Goal: Task Accomplishment & Management: Manage account settings

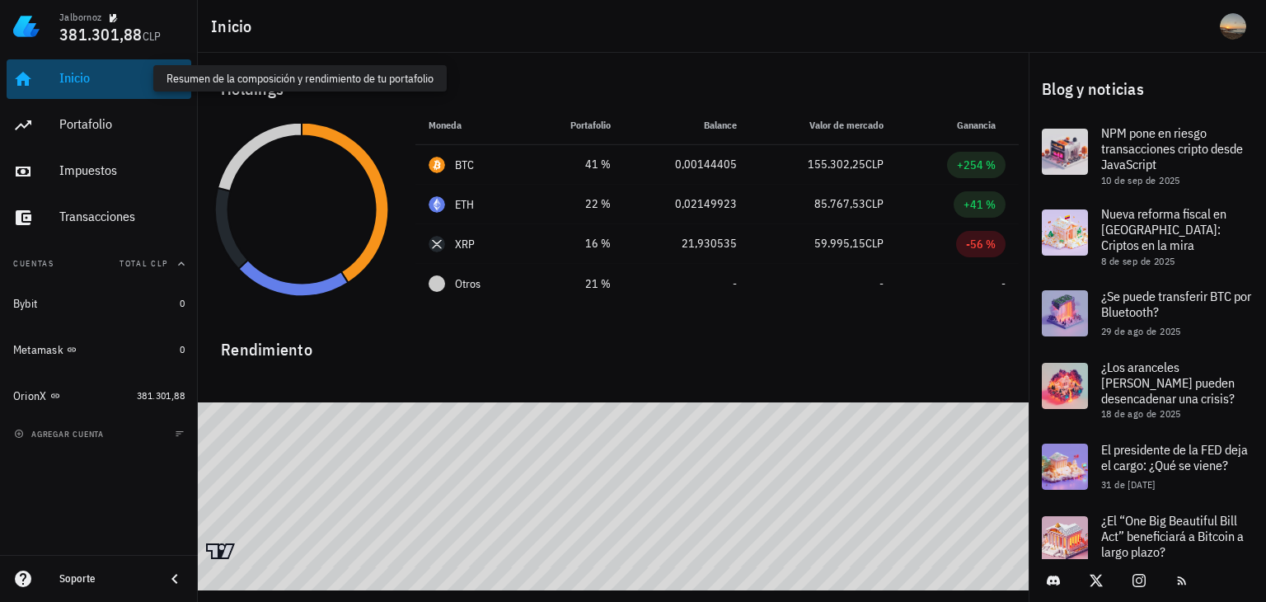
click at [73, 83] on div "Inicio" at bounding box center [121, 78] width 125 height 16
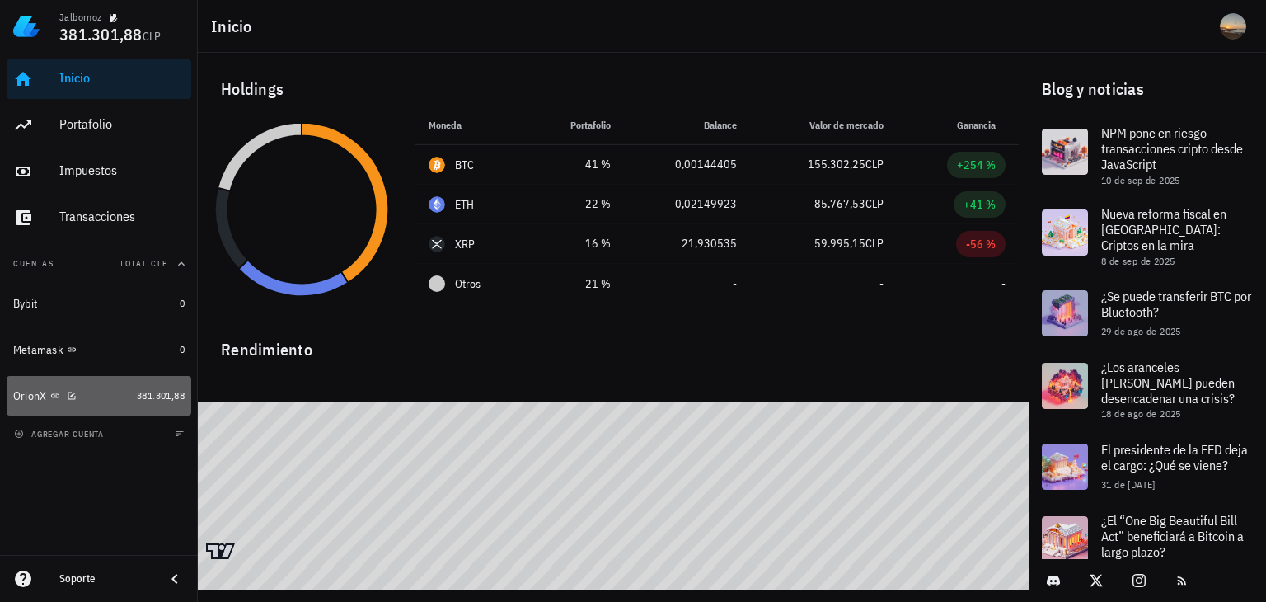
click at [89, 400] on div "OrionX" at bounding box center [71, 396] width 117 height 16
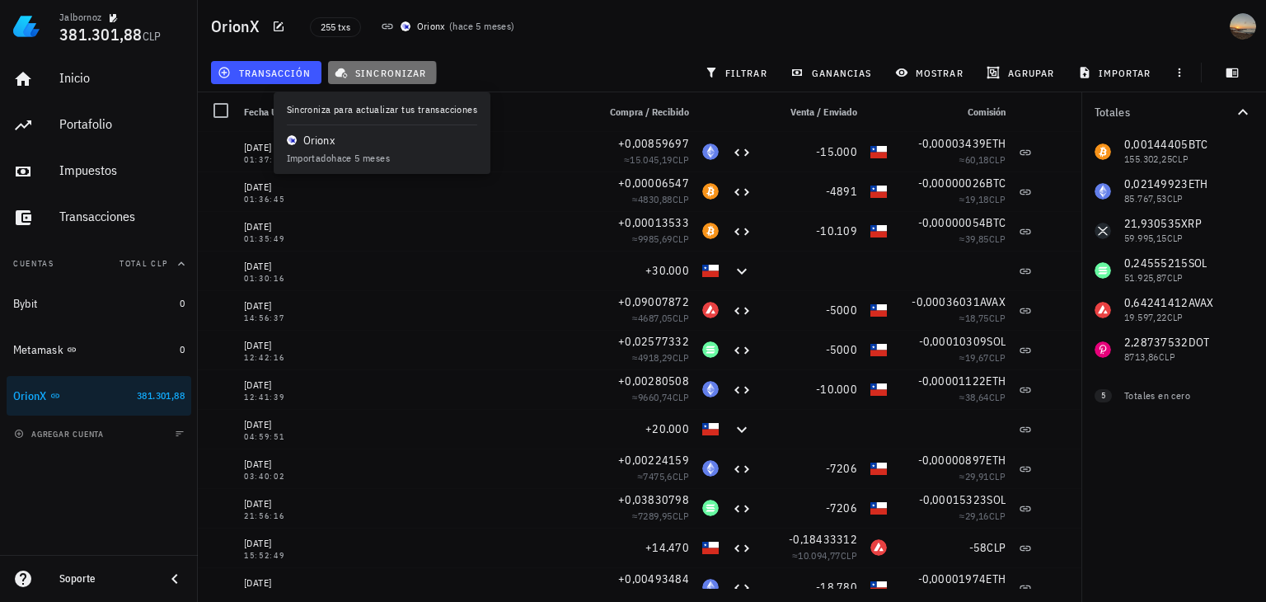
click at [358, 64] on button "sincronizar" at bounding box center [382, 72] width 109 height 23
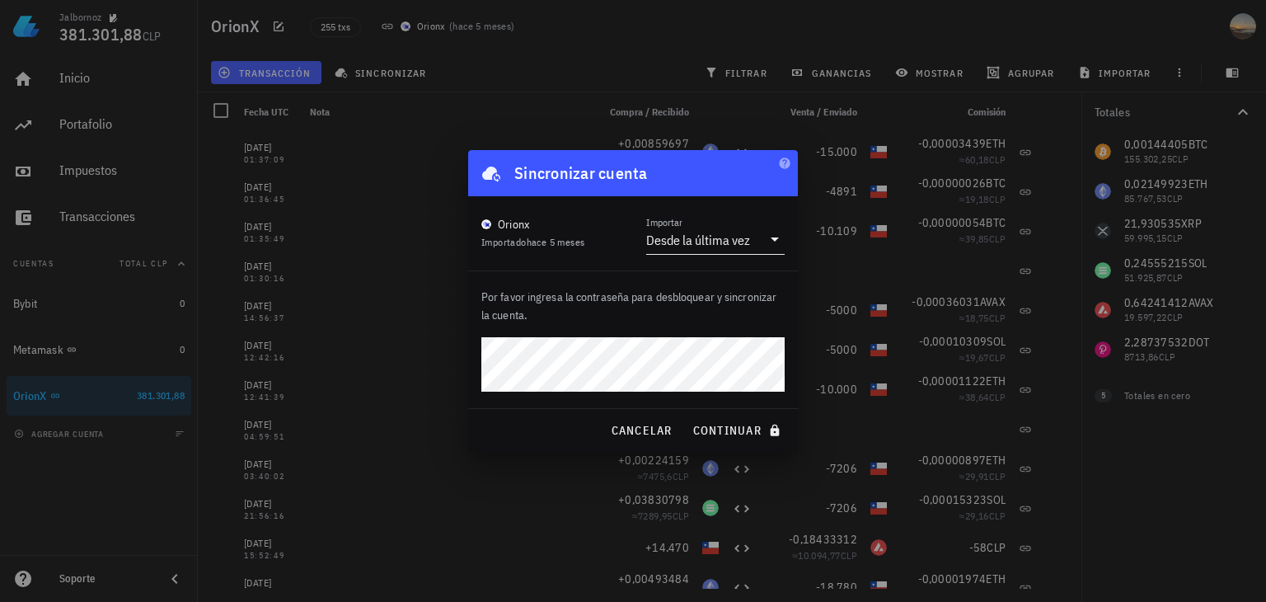
click at [771, 243] on icon at bounding box center [775, 239] width 20 height 20
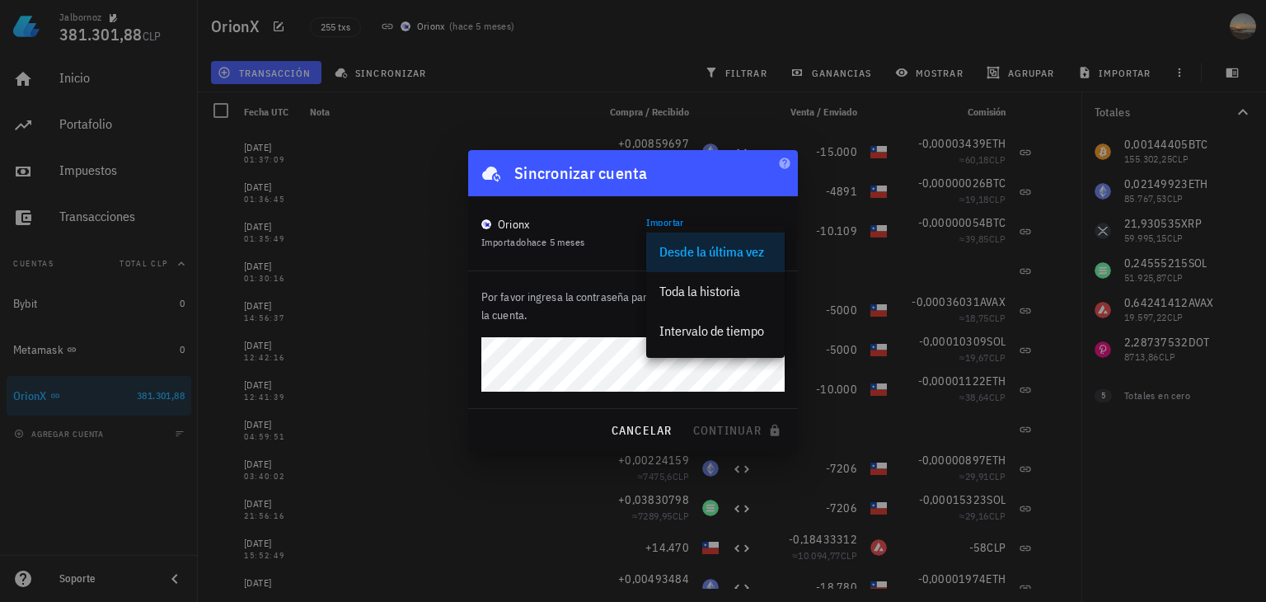
click at [629, 255] on div "Orionx Importado hace 5 meses Importar Desde la última vez" at bounding box center [633, 233] width 330 height 74
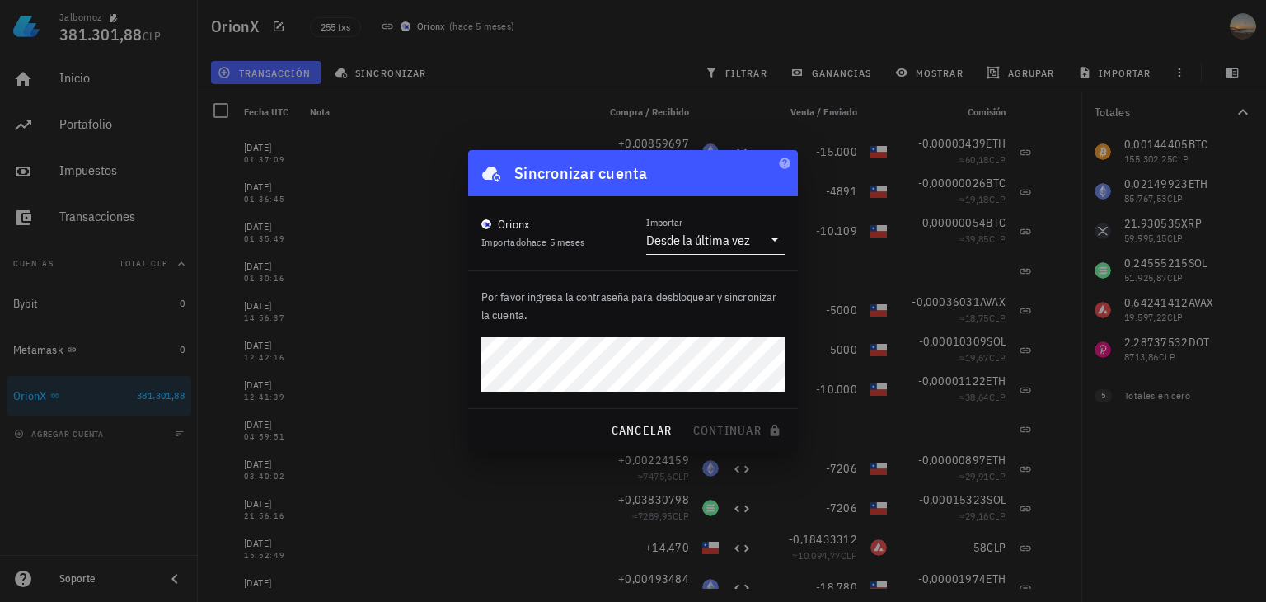
click at [775, 243] on icon at bounding box center [775, 239] width 20 height 20
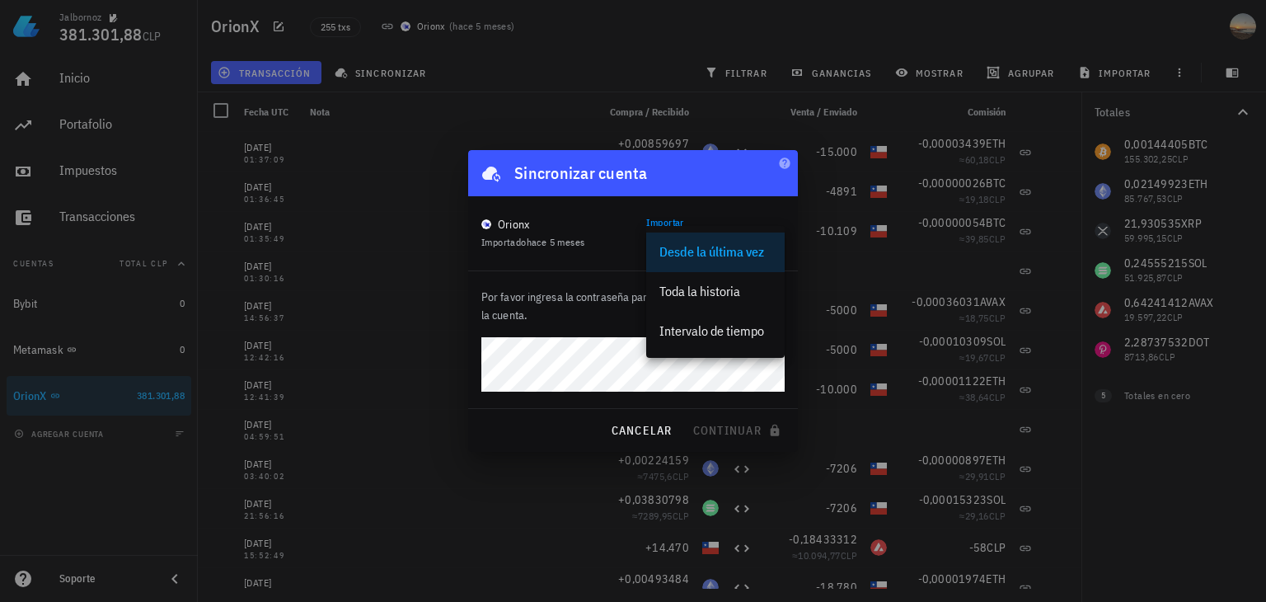
click at [608, 252] on div "Orionx Importado hace 5 meses Importar Desde la última vez" at bounding box center [632, 233] width 303 height 41
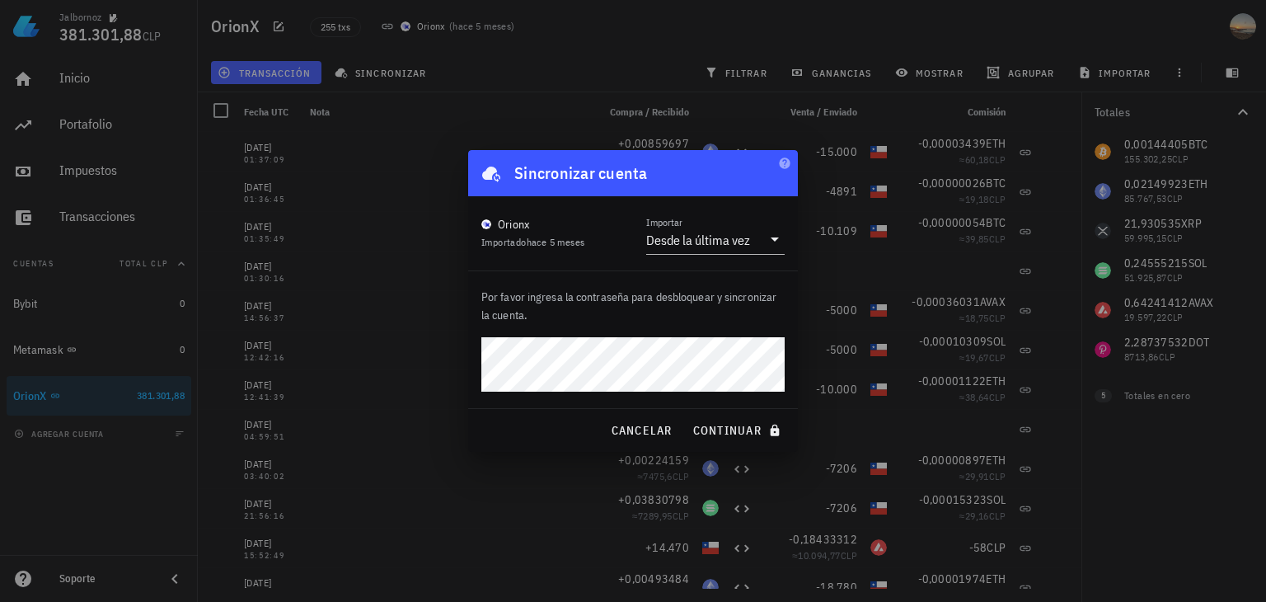
click at [686, 415] on button "continuar" at bounding box center [738, 430] width 105 height 30
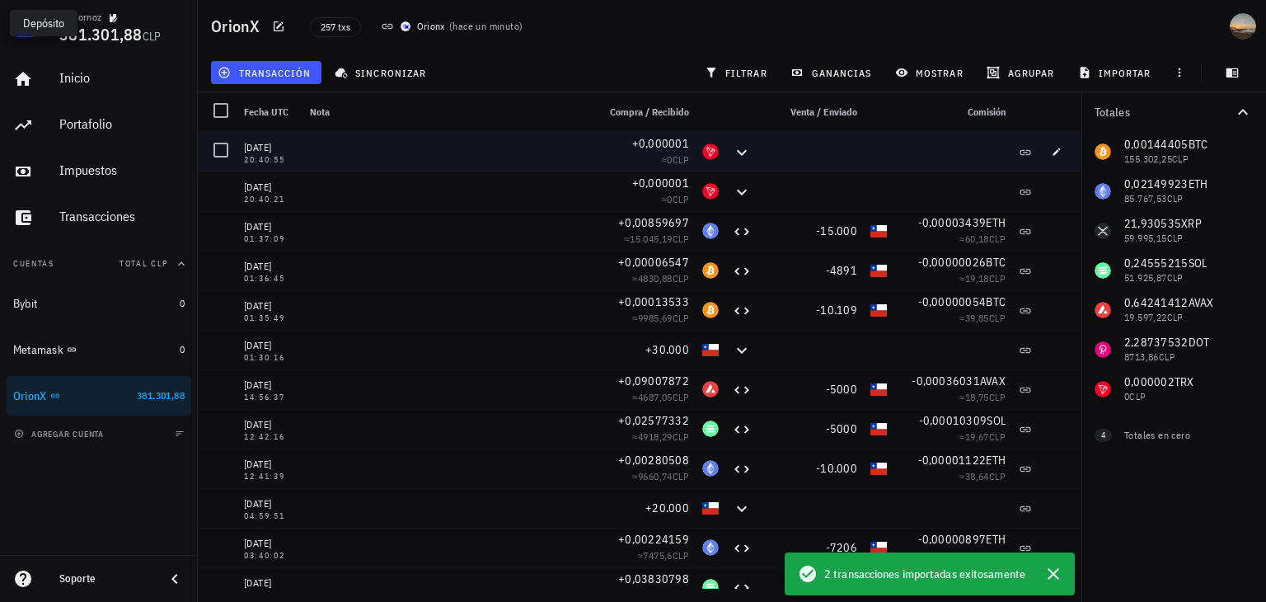
click at [732, 152] on icon at bounding box center [742, 153] width 20 height 20
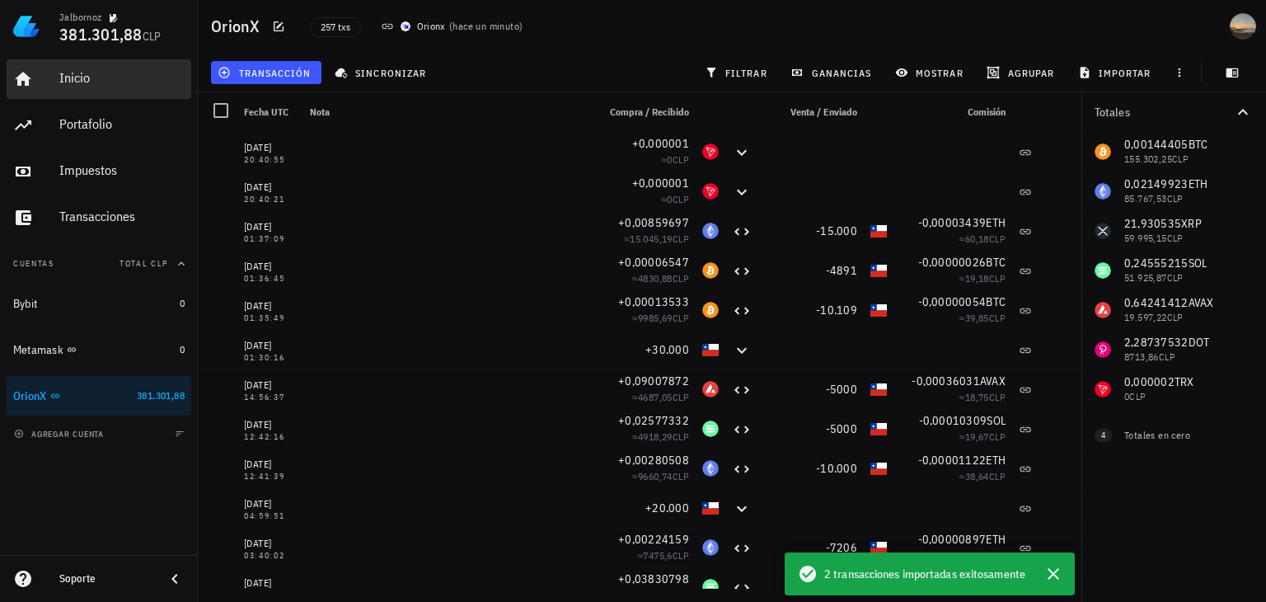
click at [110, 84] on div "Inicio" at bounding box center [121, 78] width 125 height 16
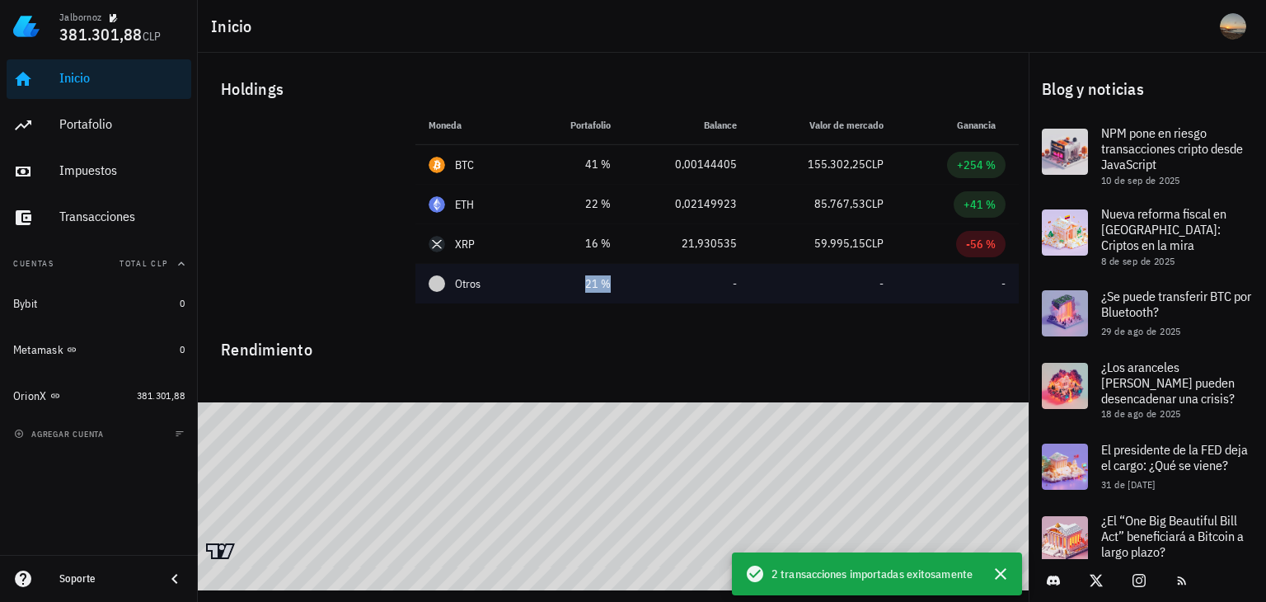
click at [557, 280] on div "21 %" at bounding box center [575, 283] width 69 height 17
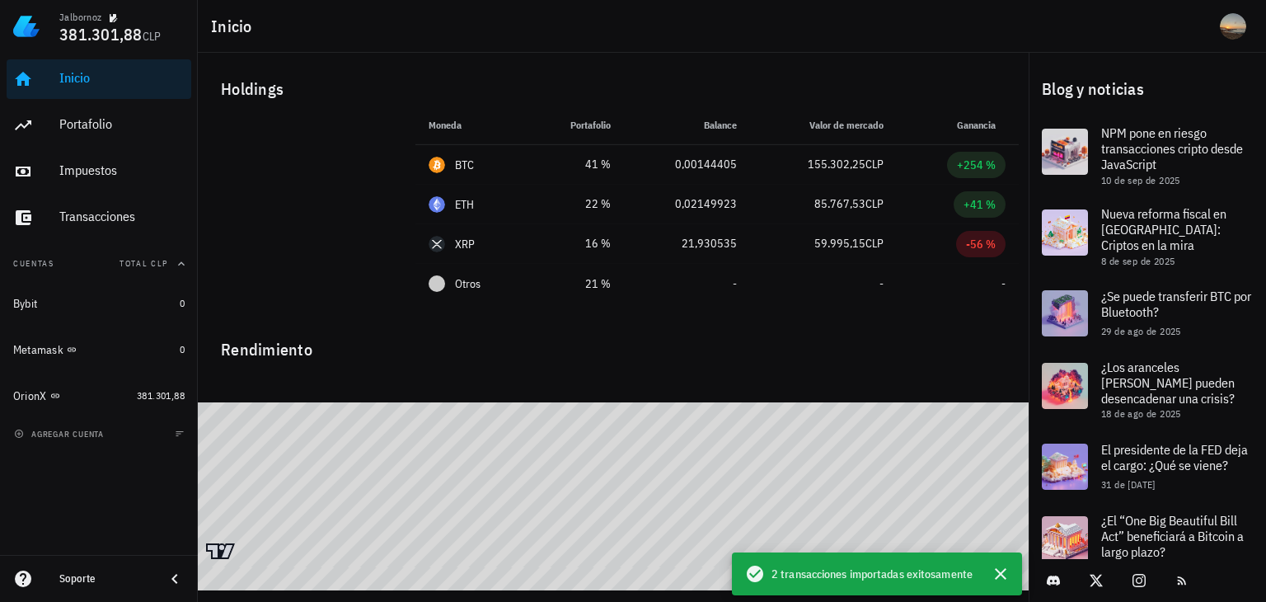
click at [615, 354] on div "Rendimiento" at bounding box center [613, 343] width 811 height 40
click at [1005, 566] on icon "button" at bounding box center [1001, 574] width 20 height 20
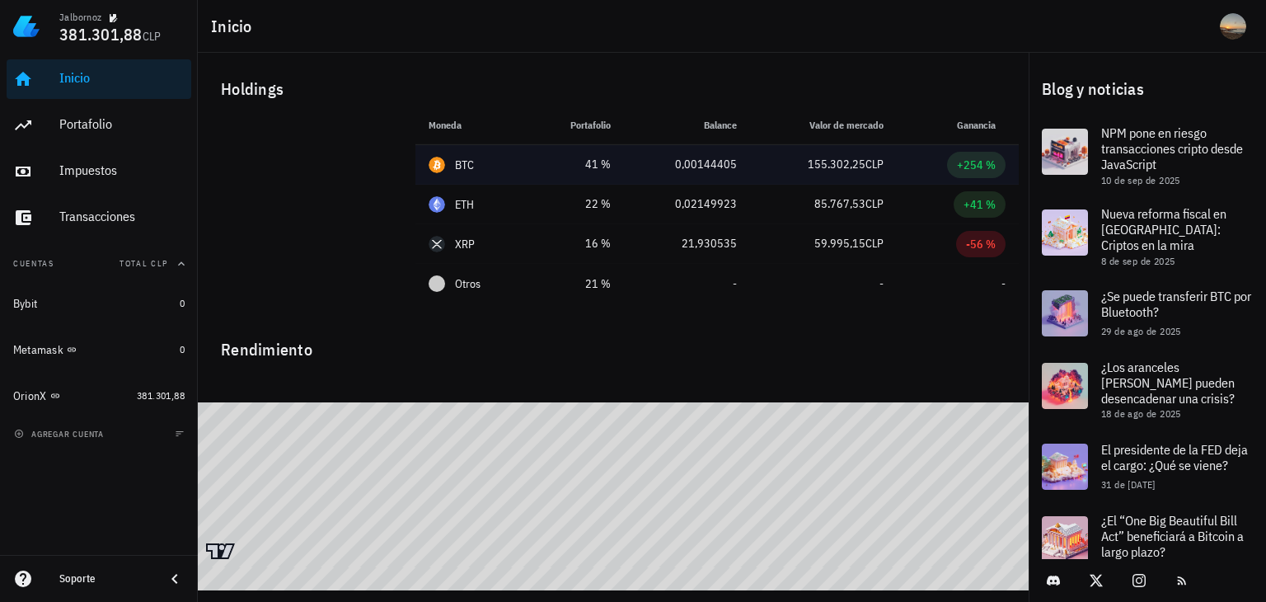
click at [517, 162] on td "BTC" at bounding box center [471, 165] width 112 height 40
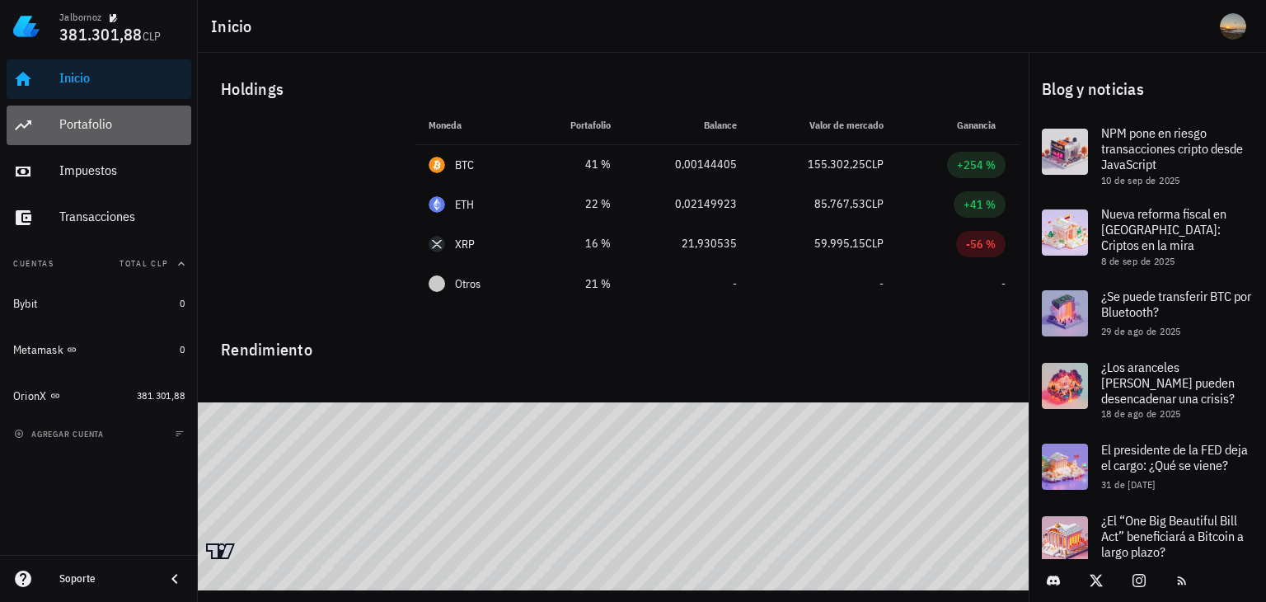
click at [124, 117] on div "Portafolio" at bounding box center [121, 124] width 125 height 16
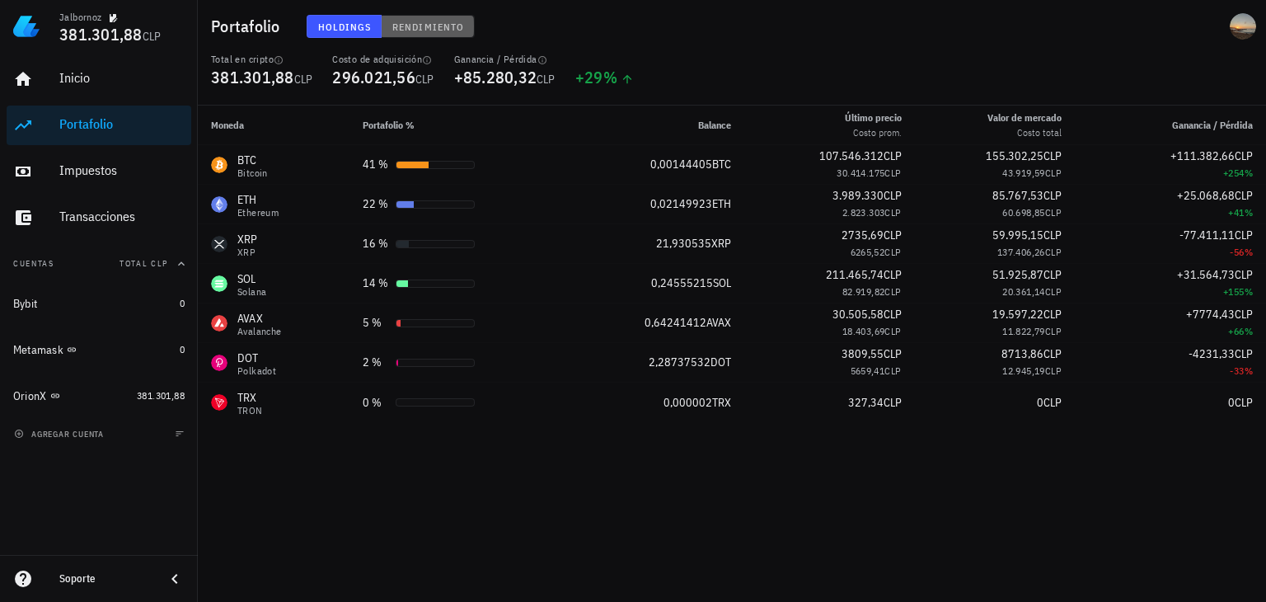
click at [415, 37] on button "Rendimiento" at bounding box center [428, 26] width 93 height 23
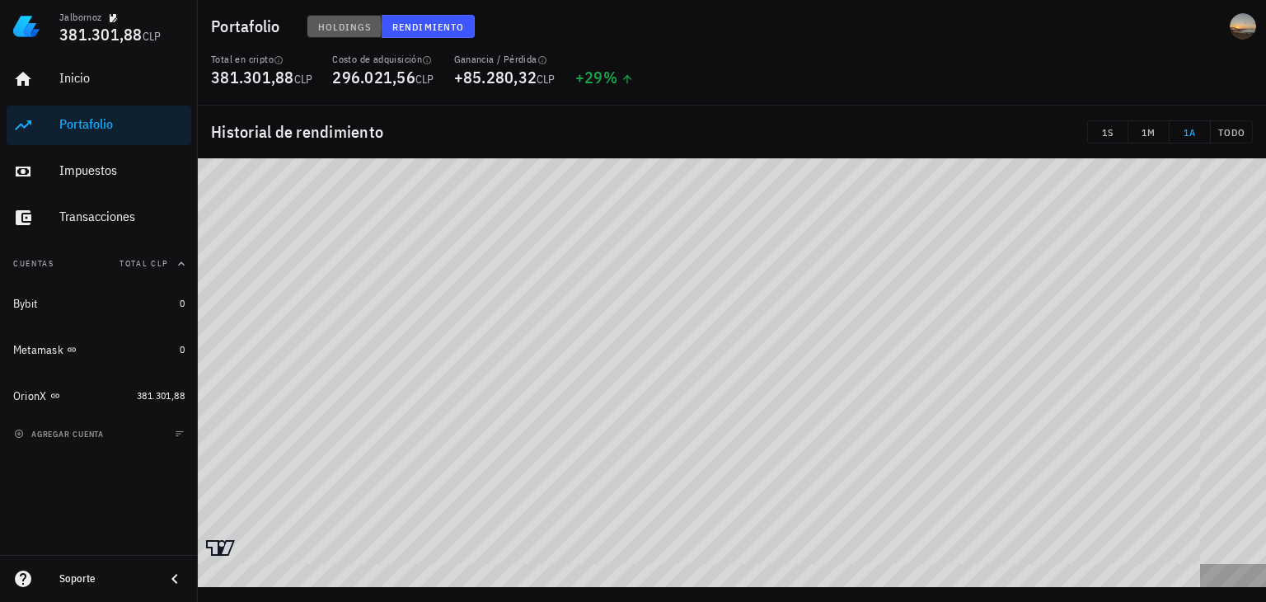
click at [334, 26] on span "Holdings" at bounding box center [344, 27] width 54 height 12
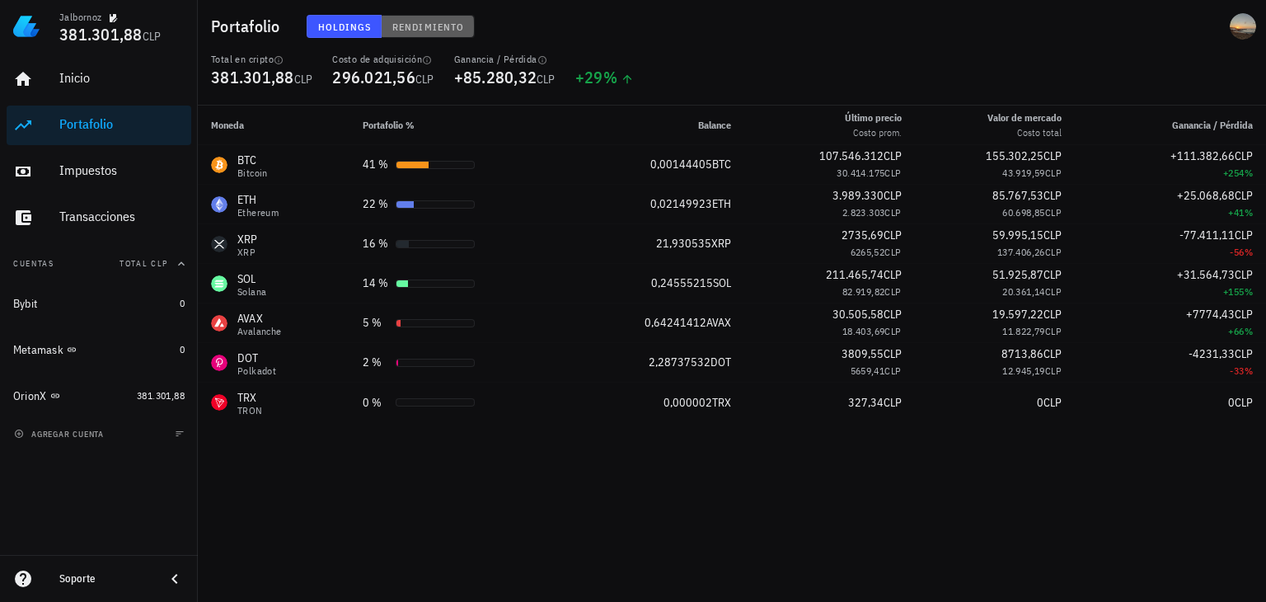
click at [430, 24] on span "Rendimiento" at bounding box center [427, 27] width 73 height 12
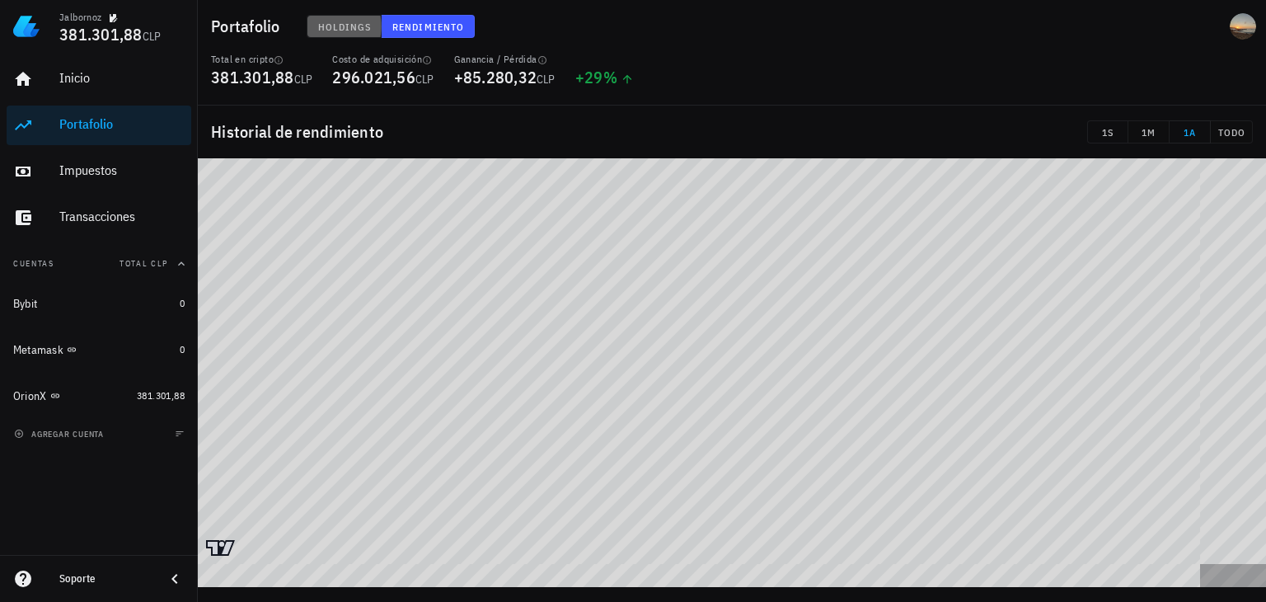
click at [332, 30] on span "Holdings" at bounding box center [344, 27] width 54 height 12
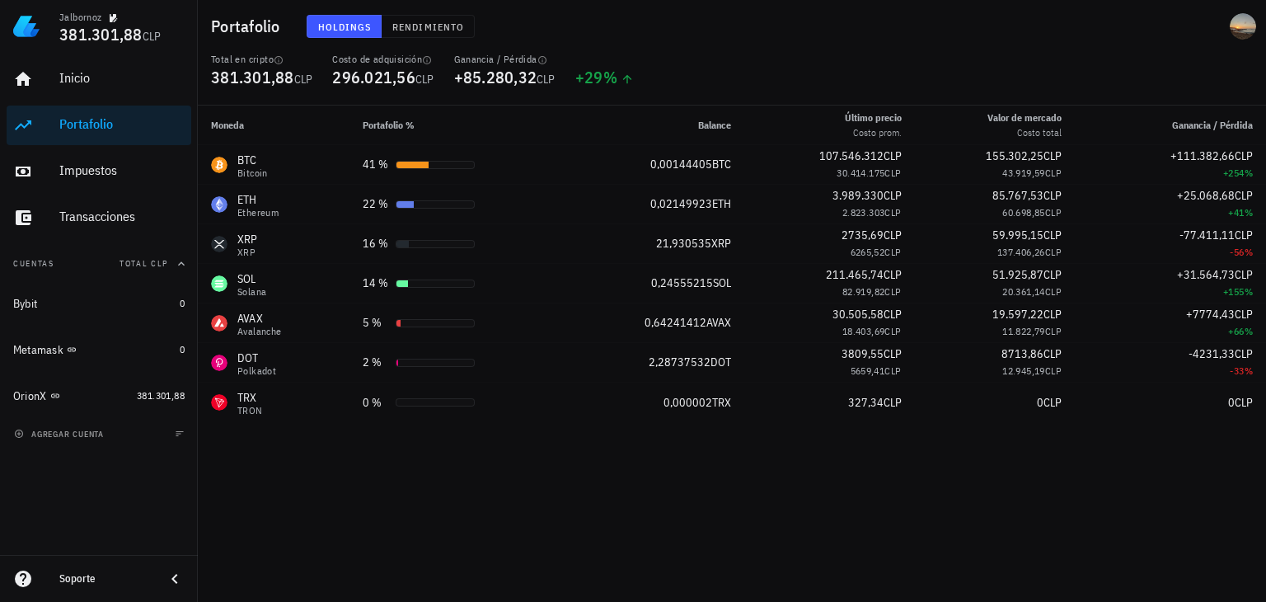
click at [781, 512] on div "Moneda Portafolio % Balance Último precio Costo prom. Valor [PERSON_NAME] Costo…" at bounding box center [732, 353] width 1068 height 496
click at [475, 519] on div "Moneda Portafolio % Balance Último precio Costo prom. Valor [PERSON_NAME] Costo…" at bounding box center [732, 353] width 1068 height 496
click at [107, 89] on div "Inicio" at bounding box center [121, 78] width 125 height 37
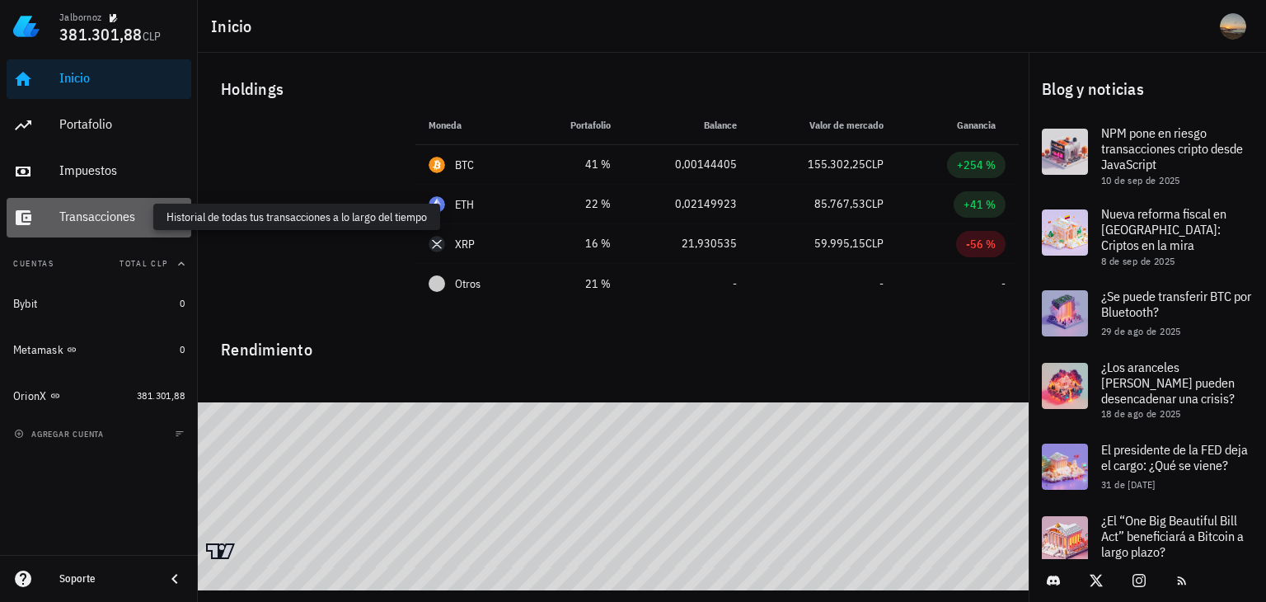
click at [131, 213] on div "Transacciones" at bounding box center [121, 216] width 125 height 16
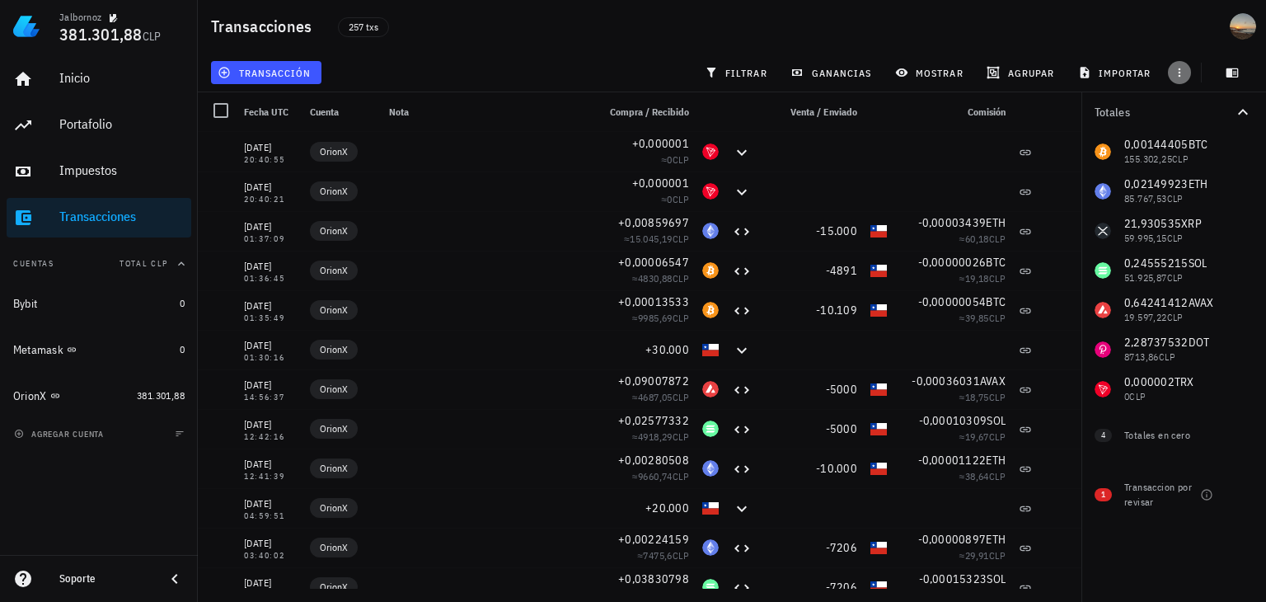
click at [1178, 72] on icon "button" at bounding box center [1179, 72] width 2 height 9
click at [211, 113] on div at bounding box center [221, 110] width 28 height 28
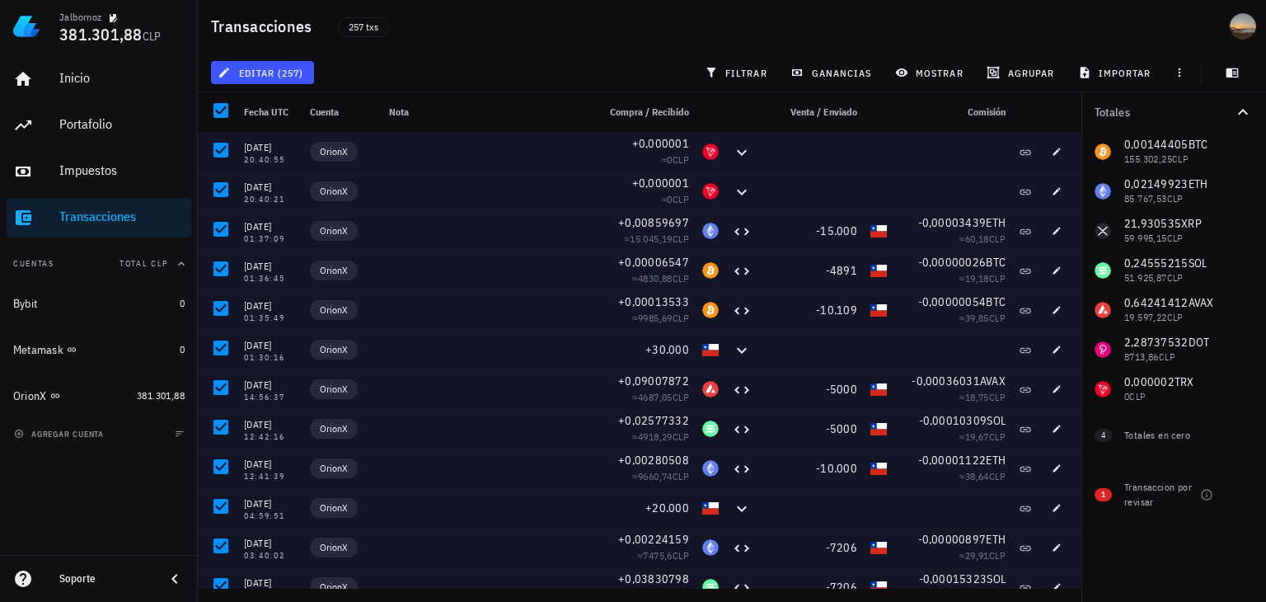
click at [519, 72] on div "editar (257) filtrar ganancias mostrar [GEOGRAPHIC_DATA] importar" at bounding box center [732, 73] width 1048 height 40
click at [538, 58] on div "editar (257) filtrar ganancias mostrar [GEOGRAPHIC_DATA] importar" at bounding box center [732, 73] width 1048 height 40
click at [228, 103] on div at bounding box center [221, 110] width 28 height 28
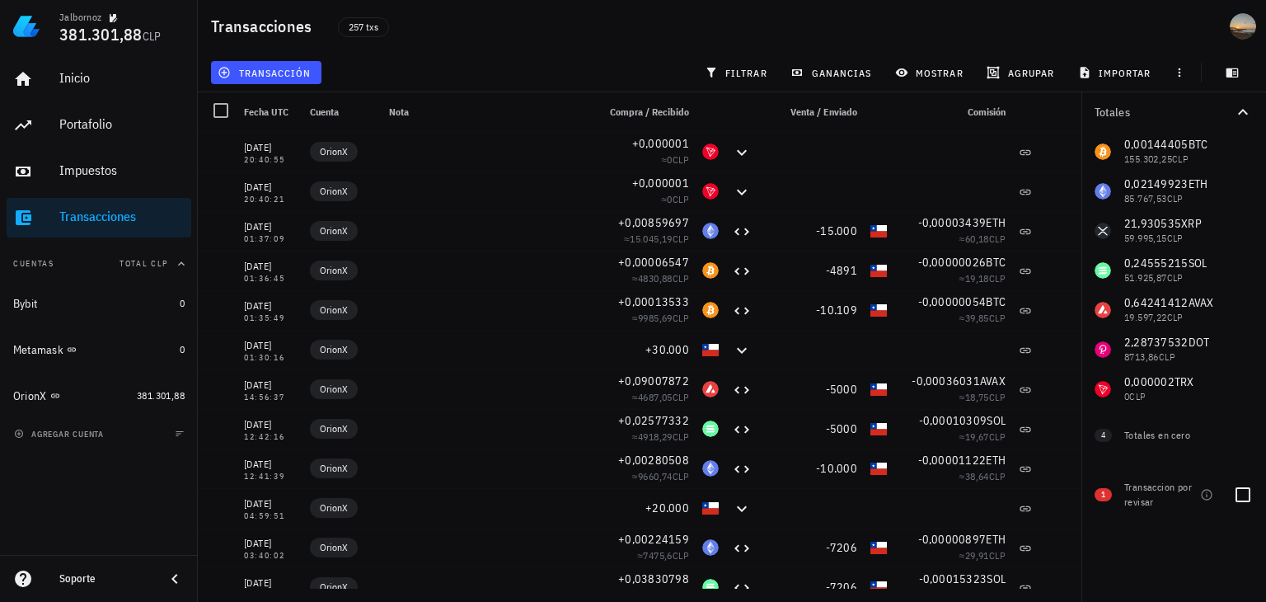
click at [1106, 498] on span "1" at bounding box center [1102, 494] width 17 height 13
click at [1244, 492] on div at bounding box center [1243, 494] width 28 height 28
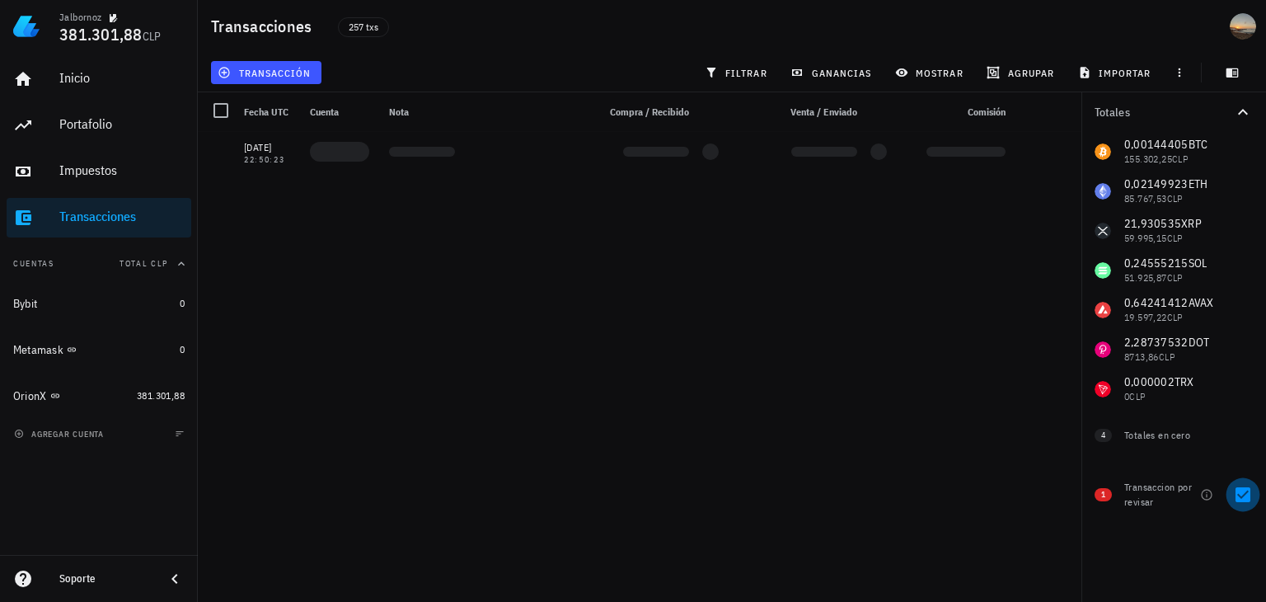
click at [1244, 492] on div at bounding box center [1243, 494] width 28 height 28
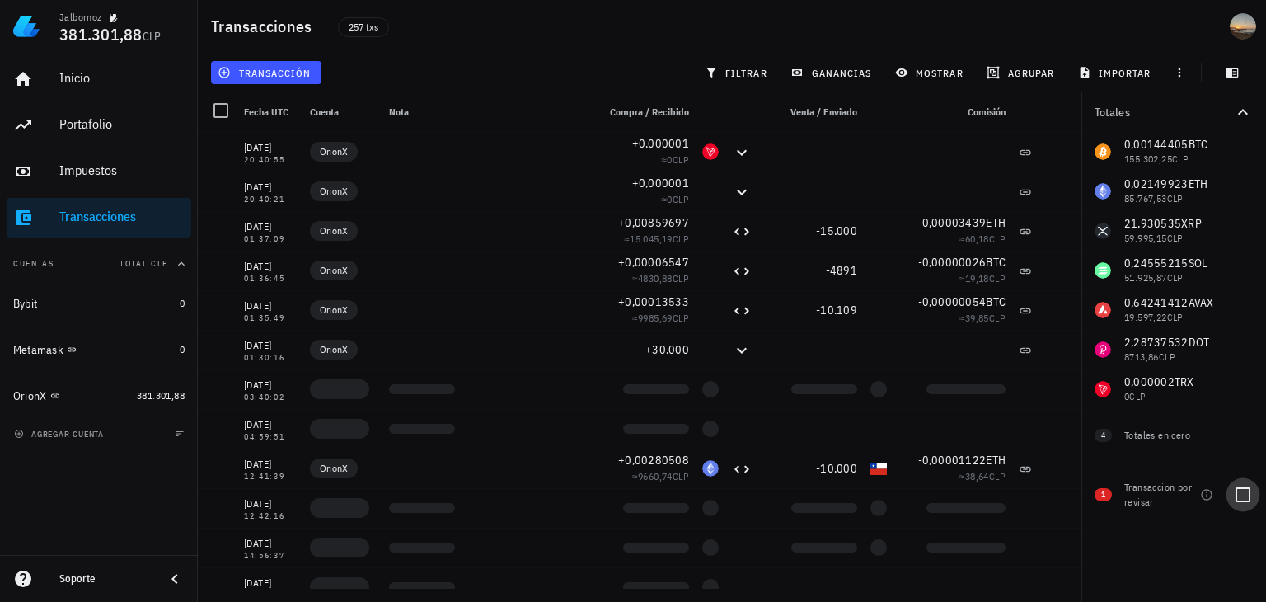
click at [1244, 492] on div at bounding box center [1243, 494] width 28 height 28
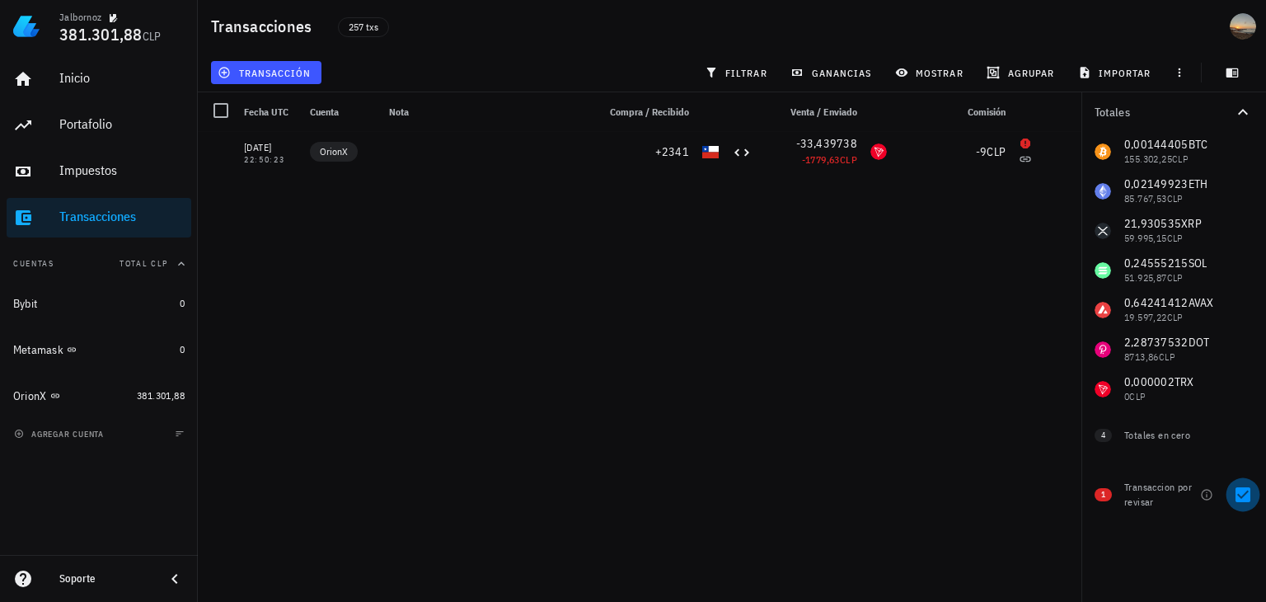
click at [1243, 492] on div at bounding box center [1243, 494] width 28 height 28
checkbox input "false"
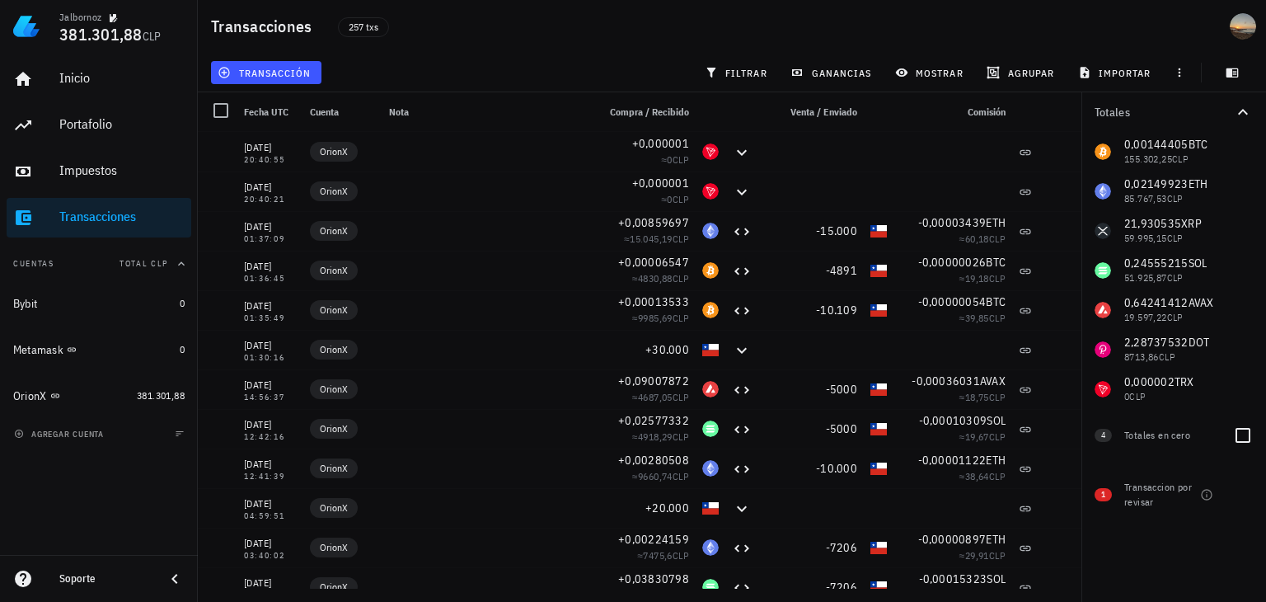
click at [1104, 438] on span "4" at bounding box center [1103, 435] width 4 height 13
click at [1249, 438] on div at bounding box center [1243, 435] width 28 height 28
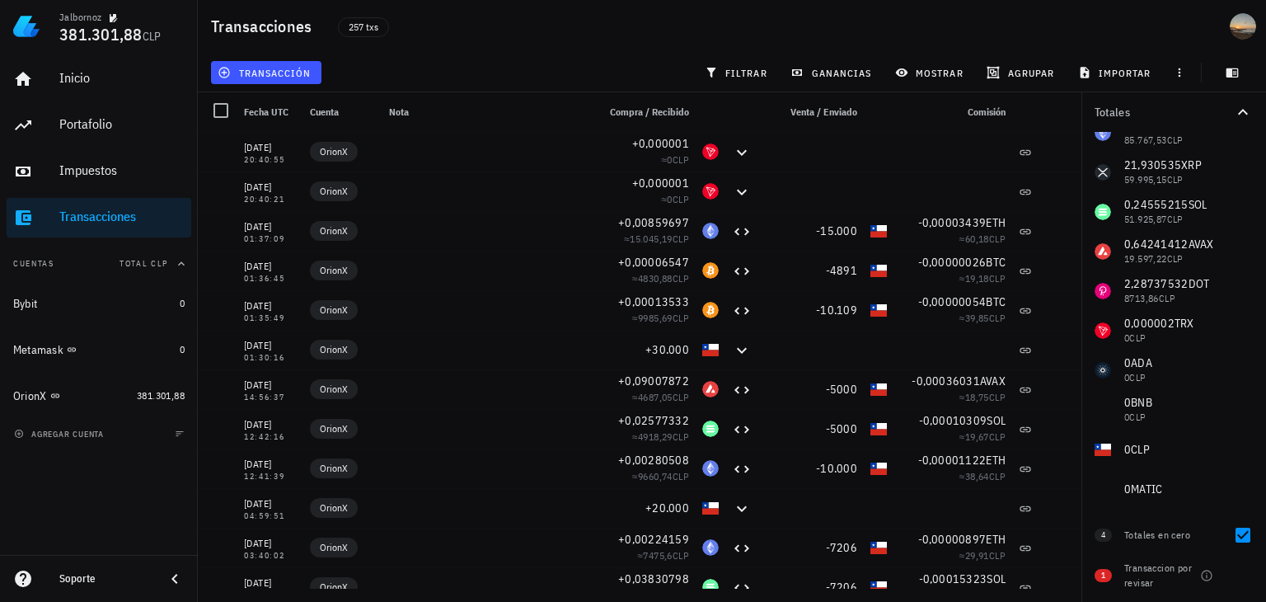
scroll to position [77, 0]
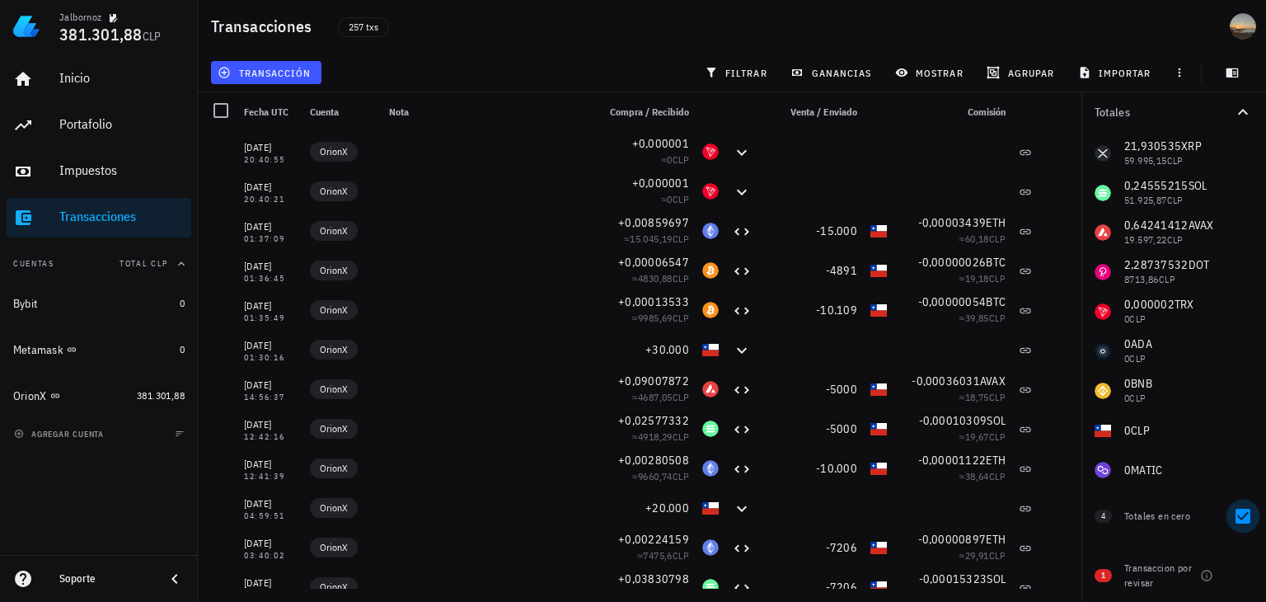
click at [1229, 518] on div at bounding box center [1243, 516] width 28 height 28
checkbox input "false"
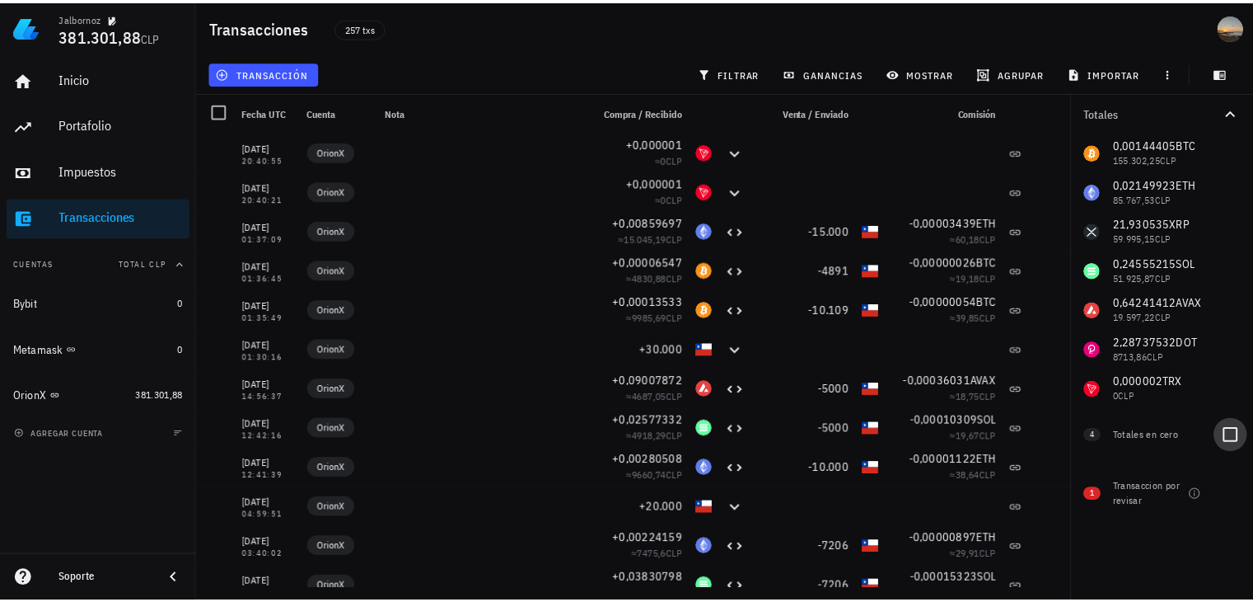
scroll to position [0, 0]
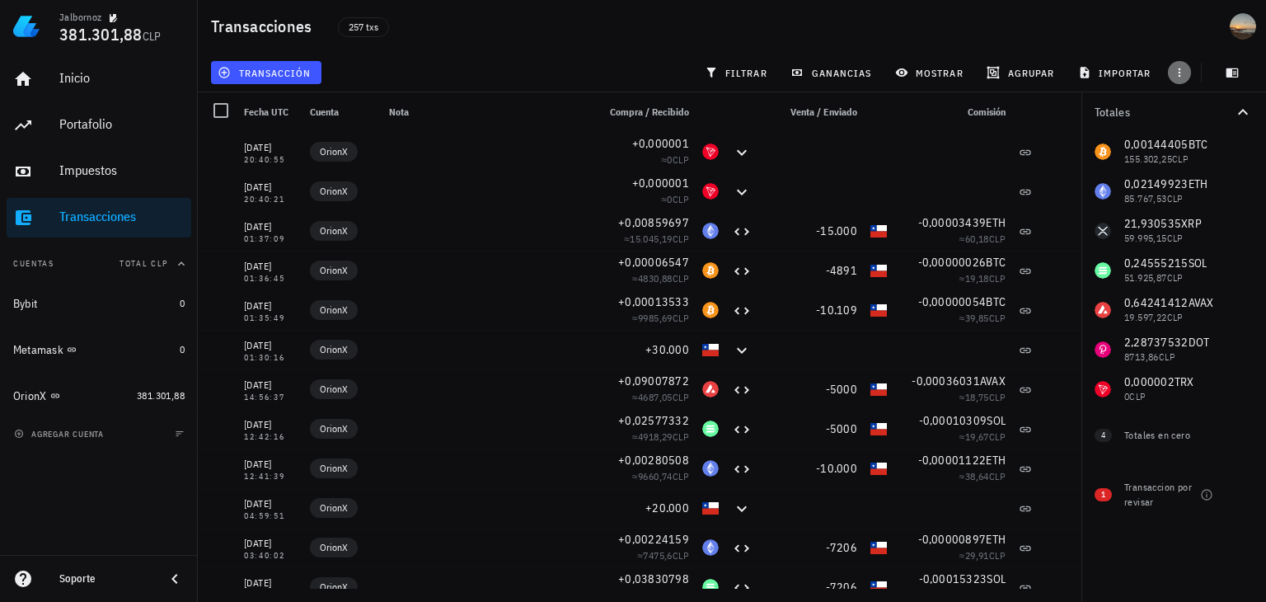
click at [1180, 76] on icon "button" at bounding box center [1179, 72] width 13 height 13
click at [1183, 115] on span "exportar" at bounding box center [1197, 113] width 69 height 13
click at [850, 40] on div "Transacciones 257 txs" at bounding box center [732, 26] width 1068 height 53
click at [908, 73] on span "mostrar" at bounding box center [930, 72] width 65 height 13
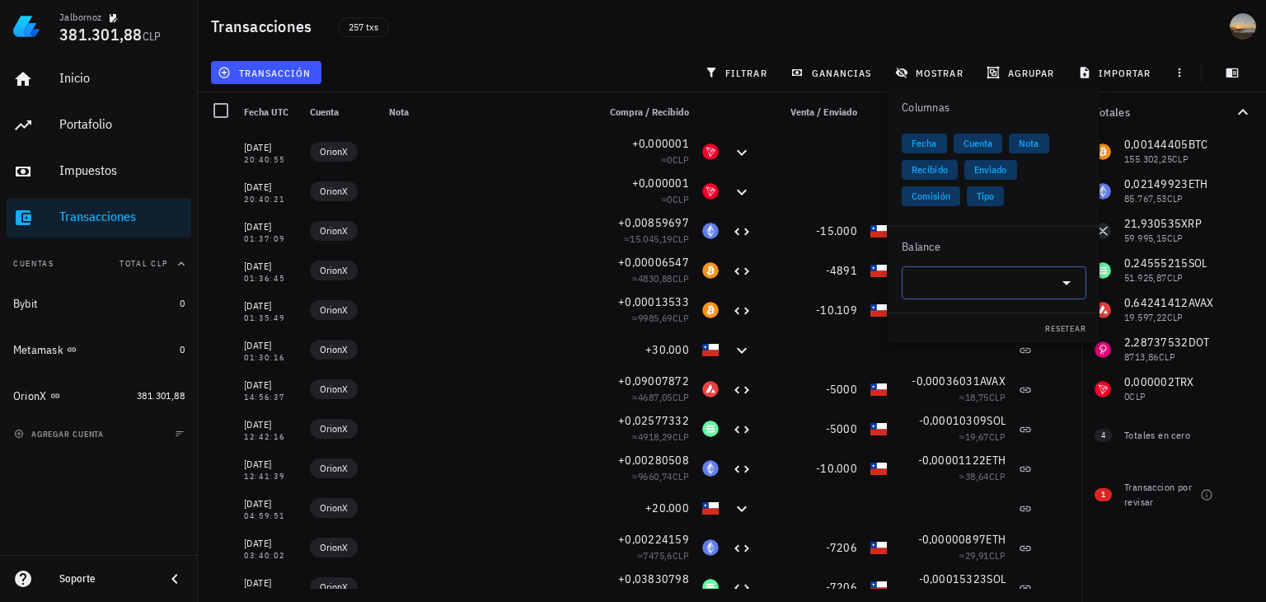
click at [1067, 280] on icon at bounding box center [1066, 283] width 20 height 20
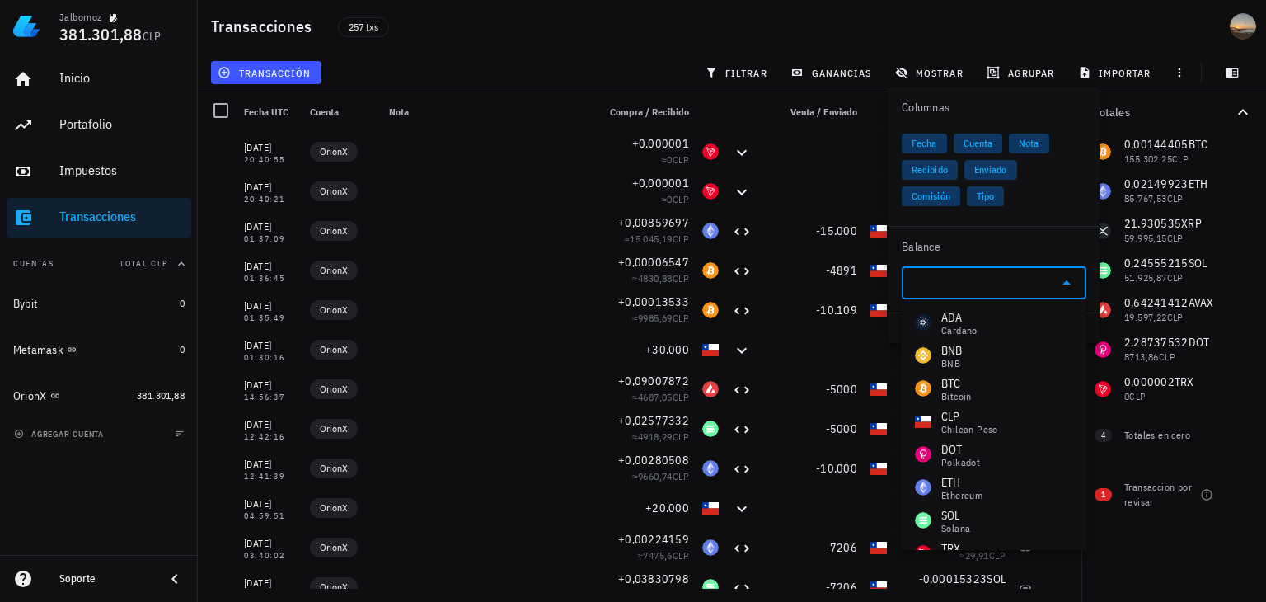
click at [1067, 280] on icon at bounding box center [1066, 283] width 20 height 20
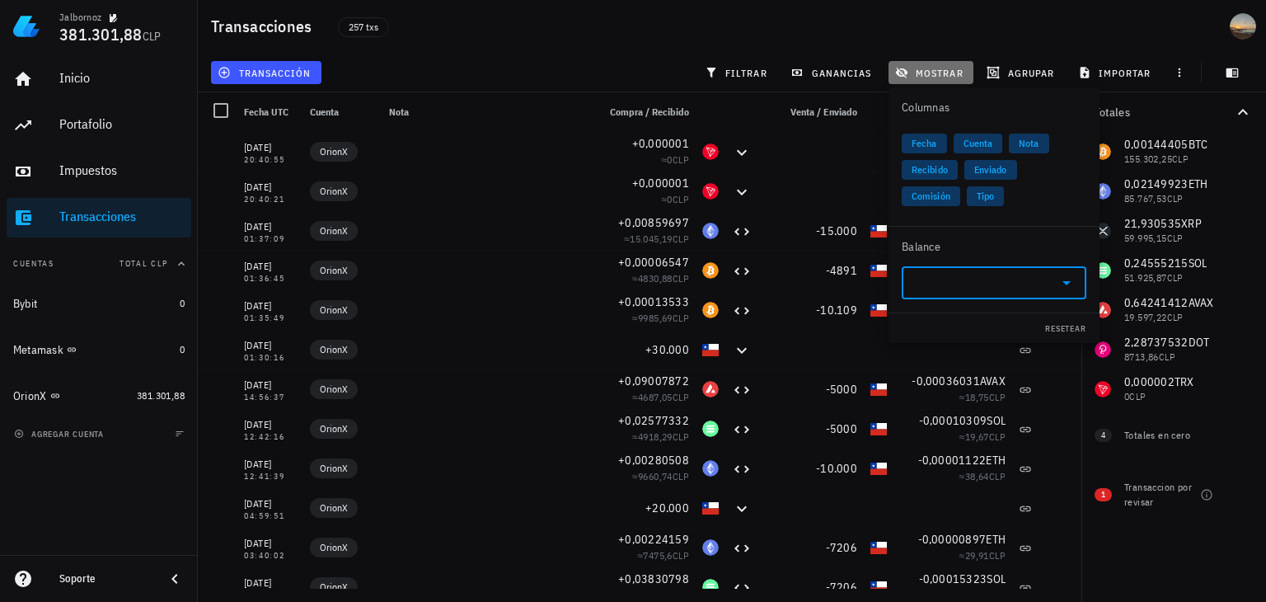
click at [928, 68] on span "mostrar" at bounding box center [930, 72] width 65 height 13
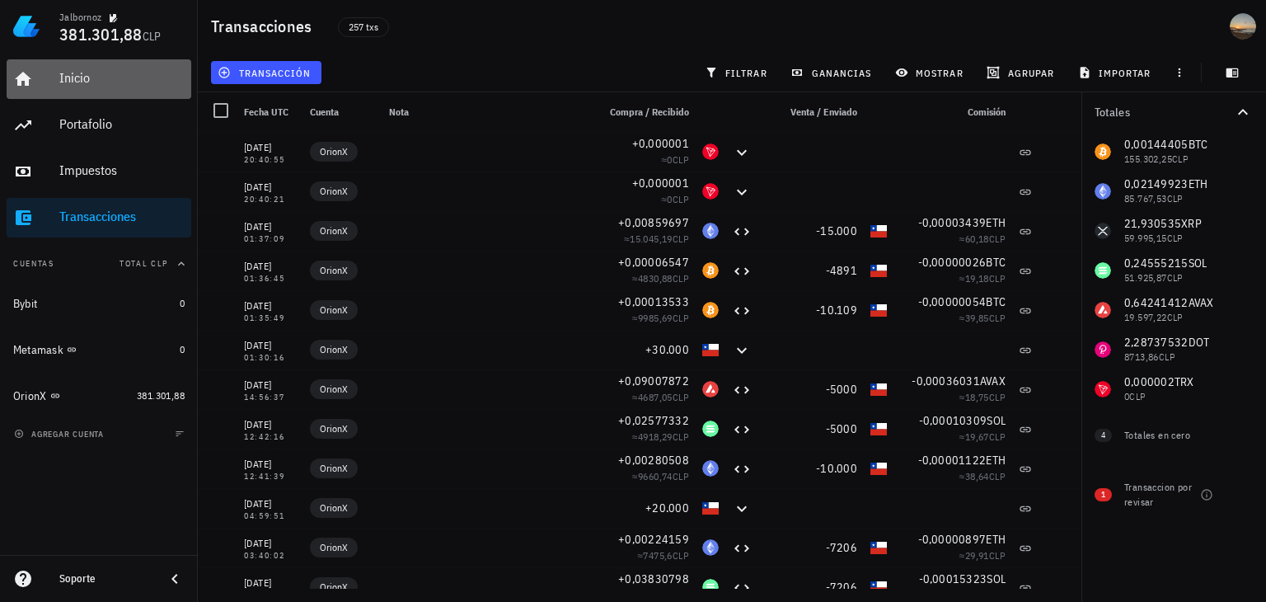
click at [68, 80] on div "Inicio" at bounding box center [121, 78] width 125 height 16
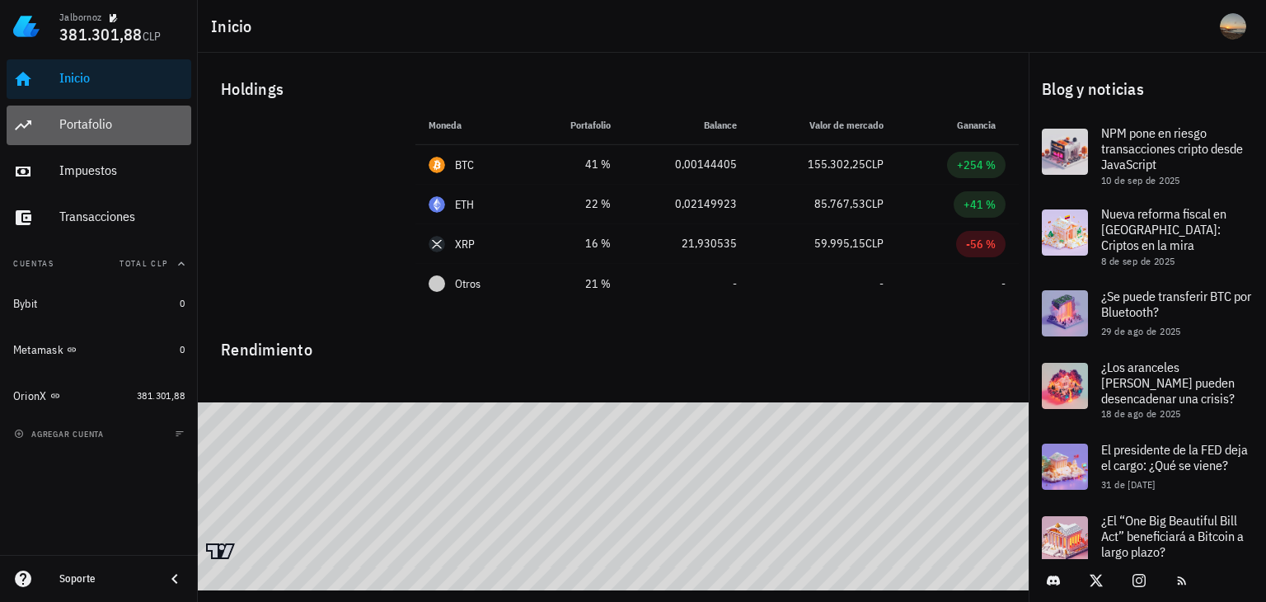
click at [130, 111] on div "Portafolio" at bounding box center [121, 124] width 125 height 37
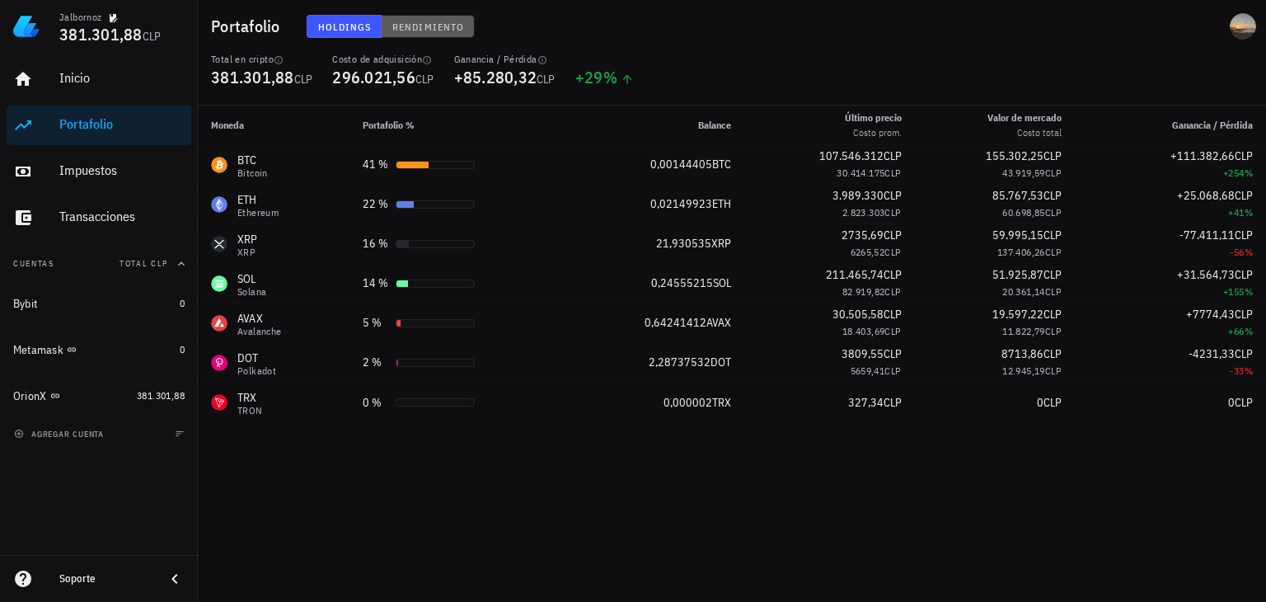
click at [446, 25] on span "Rendimiento" at bounding box center [427, 27] width 73 height 12
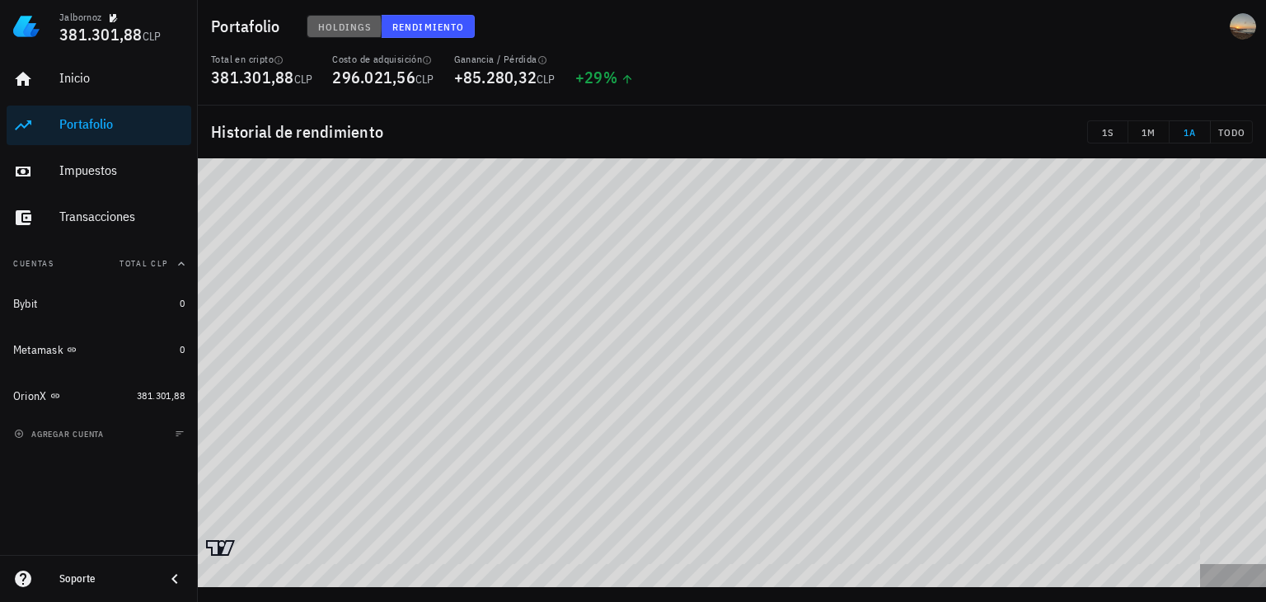
click at [321, 15] on button "Holdings" at bounding box center [345, 26] width 76 height 23
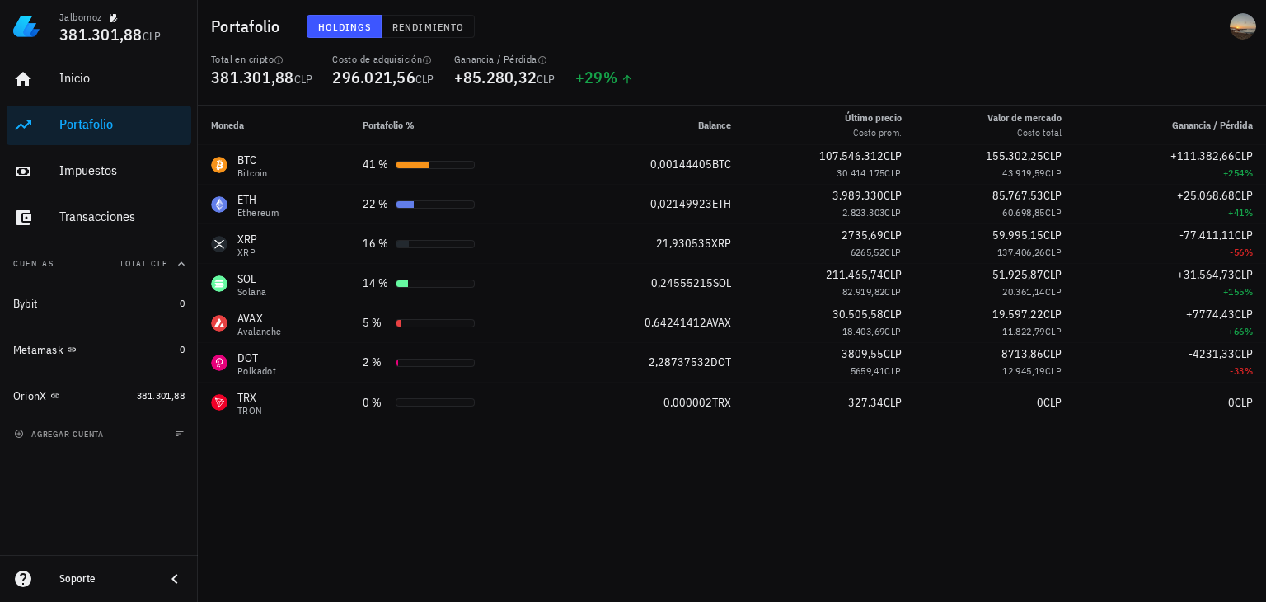
click at [419, 497] on div "Moneda Portafolio % Balance Último precio Costo prom. Valor [PERSON_NAME] Costo…" at bounding box center [732, 353] width 1068 height 496
click at [1253, 26] on div "avatar" at bounding box center [1243, 26] width 26 height 26
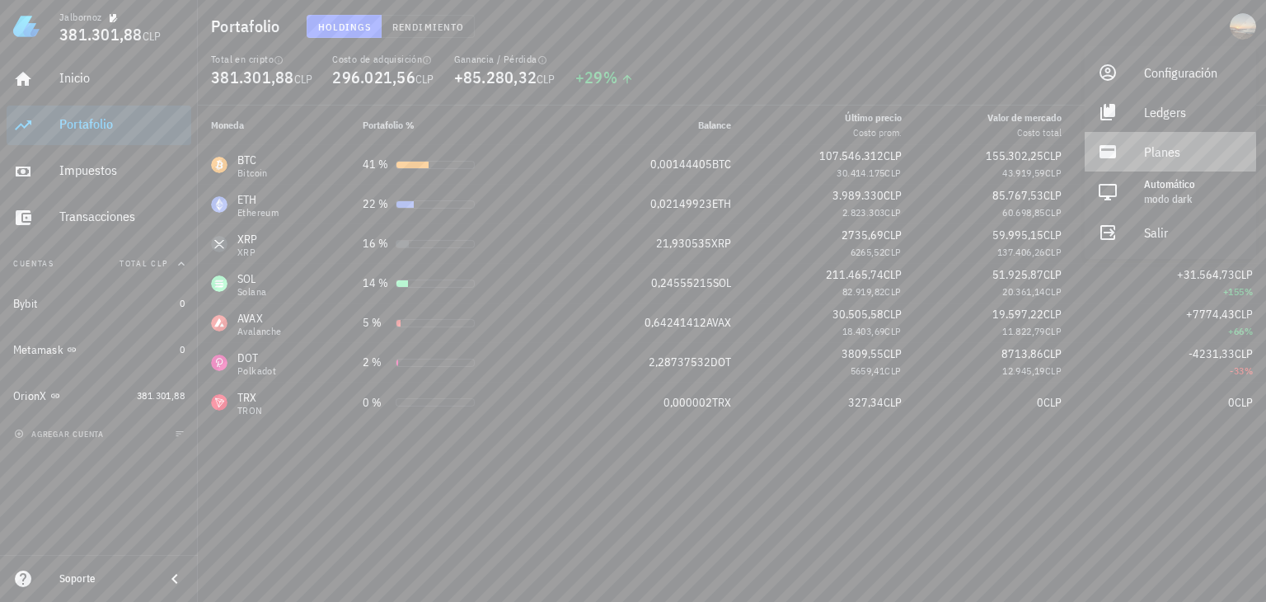
click at [1169, 141] on div "Planes" at bounding box center [1193, 151] width 99 height 33
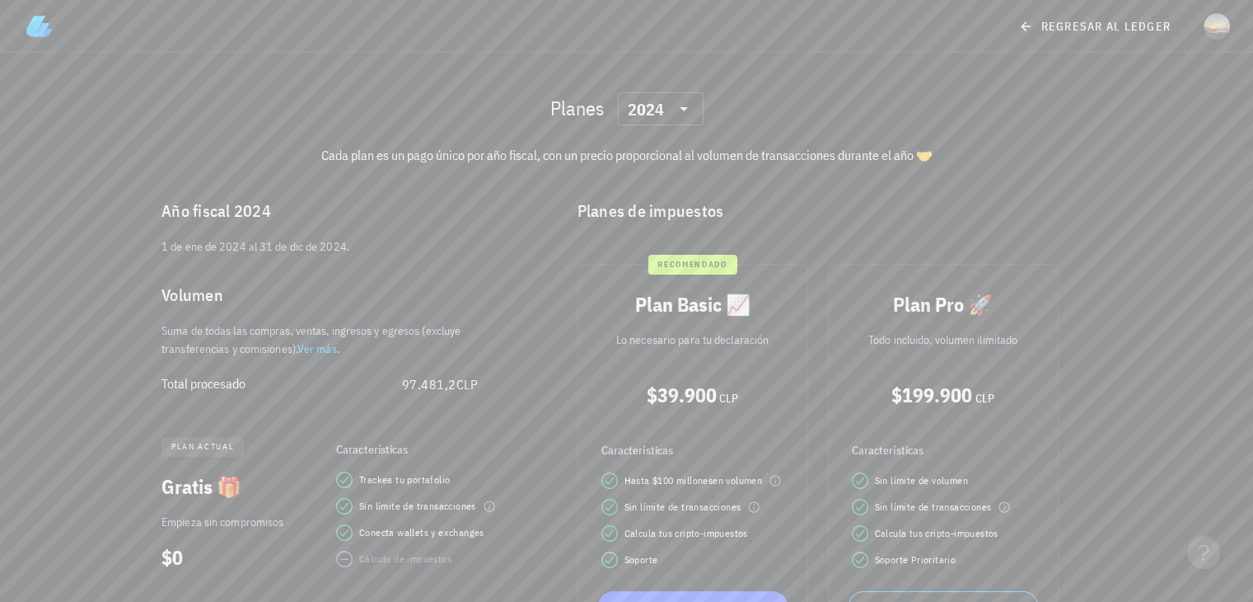
scroll to position [63, 0]
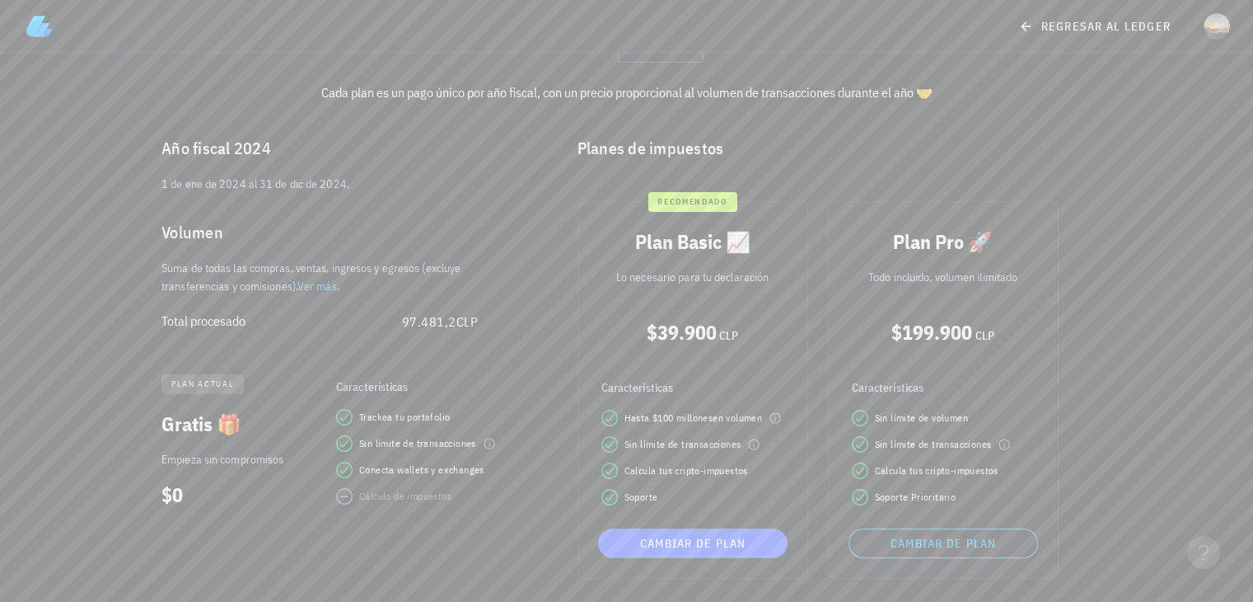
click at [204, 376] on span "plan actual" at bounding box center [202, 384] width 63 height 20
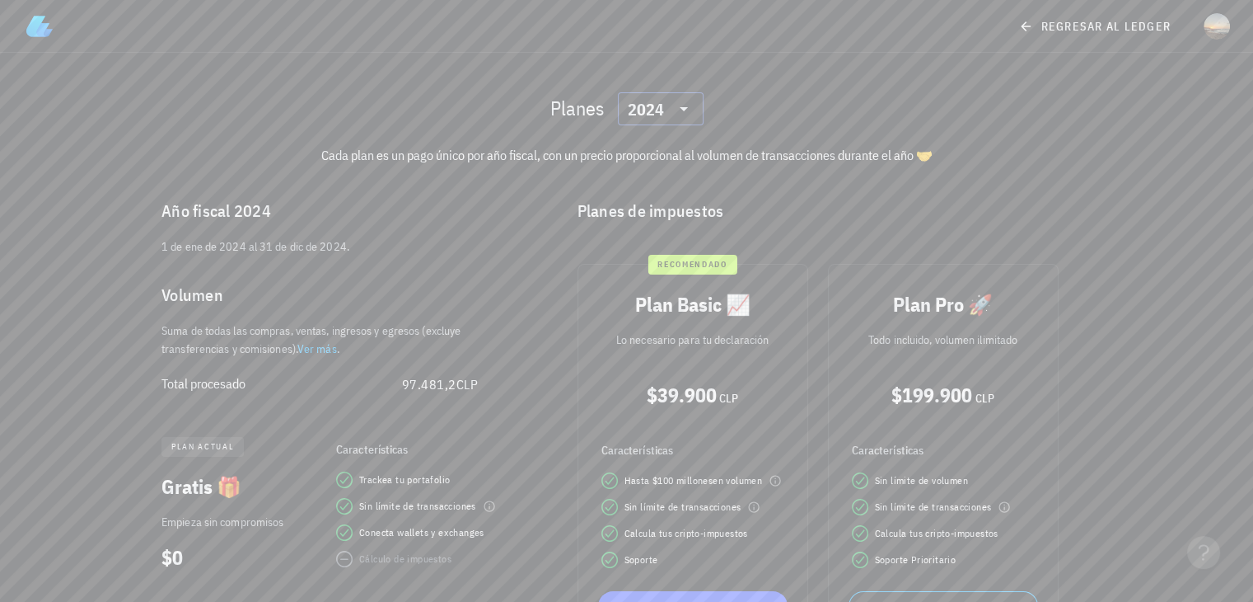
click at [696, 110] on div "​ 2024" at bounding box center [661, 108] width 86 height 33
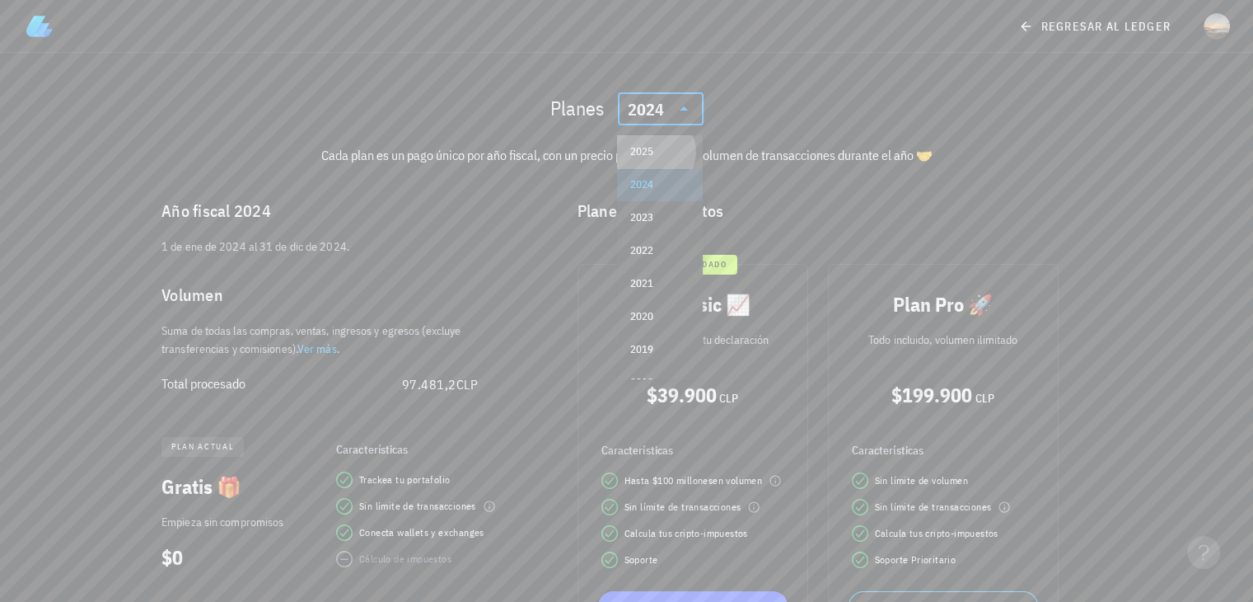
click at [664, 147] on div "2025" at bounding box center [659, 151] width 59 height 13
click at [686, 109] on icon at bounding box center [684, 109] width 20 height 20
click at [654, 188] on div "2024" at bounding box center [659, 184] width 59 height 13
click at [686, 113] on icon at bounding box center [684, 109] width 20 height 20
click at [668, 146] on div "2025" at bounding box center [659, 151] width 59 height 13
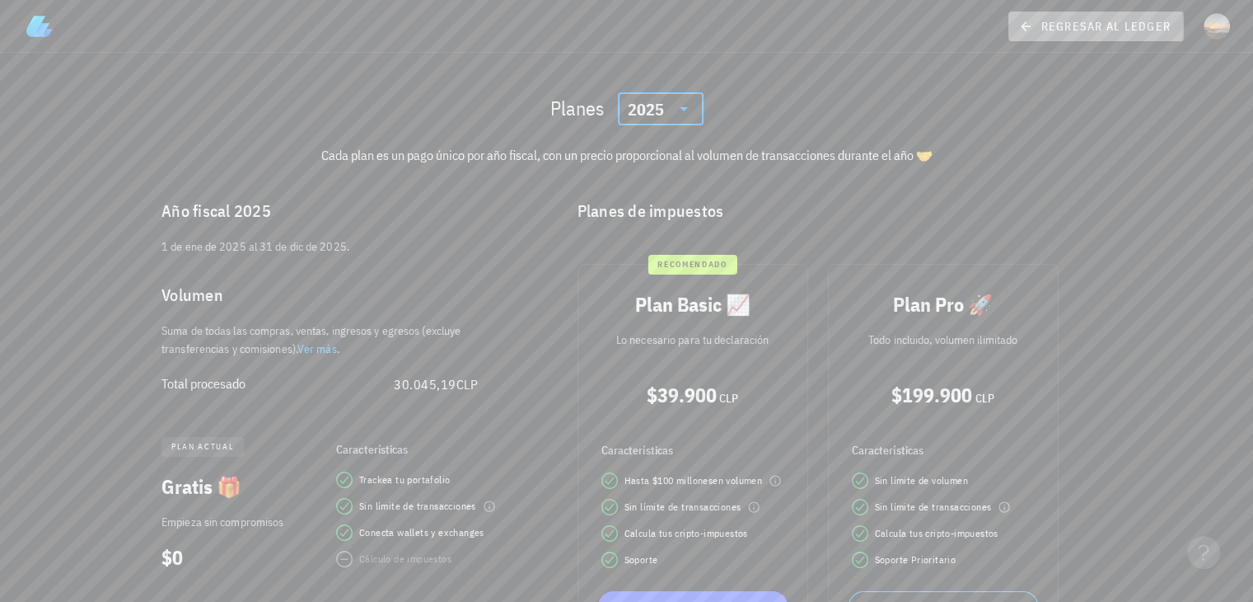
click at [1027, 24] on icon at bounding box center [1026, 26] width 10 height 10
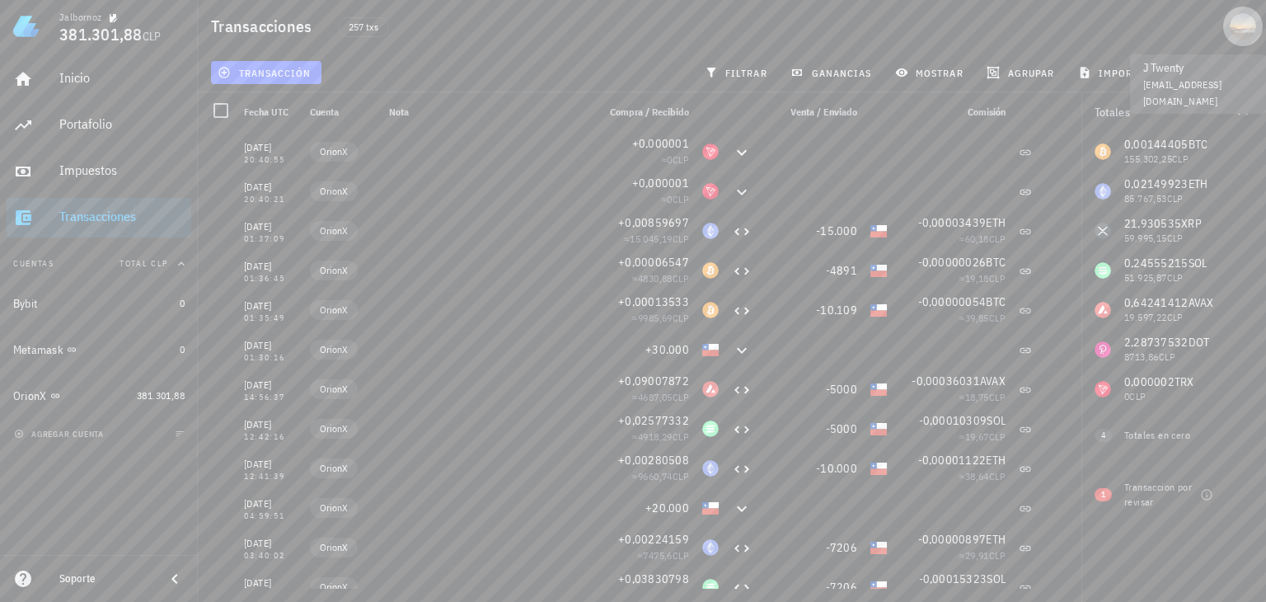
click at [1250, 29] on div "avatar" at bounding box center [1243, 26] width 26 height 26
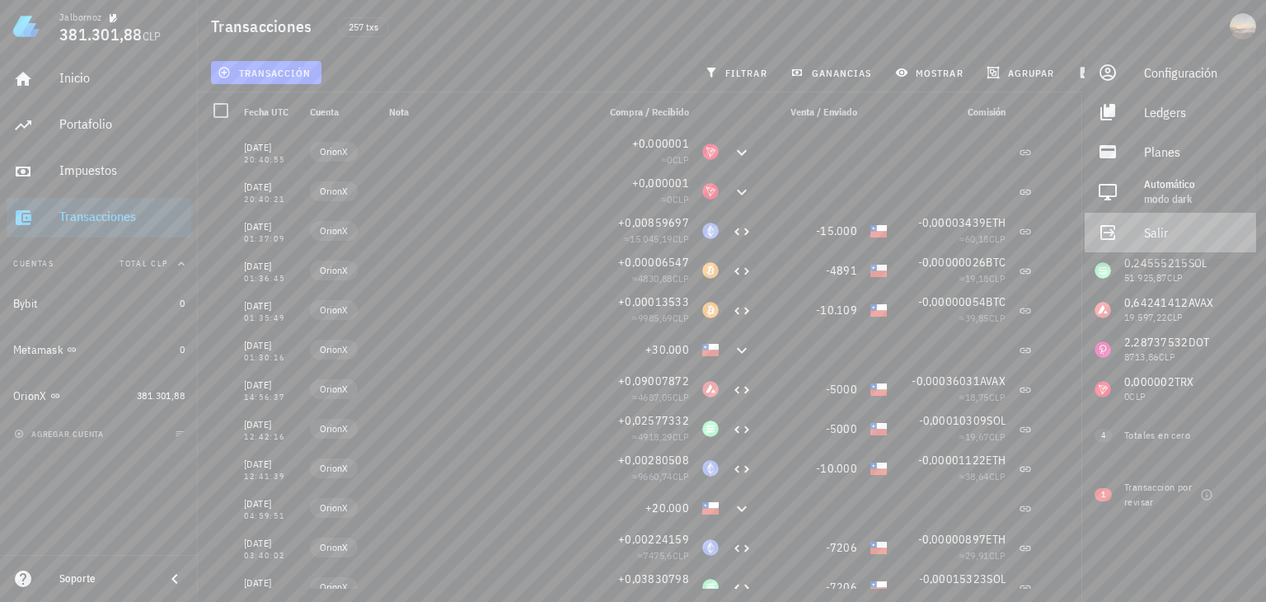
click at [1166, 217] on div "Salir" at bounding box center [1193, 232] width 99 height 33
